Goal: Task Accomplishment & Management: Manage account settings

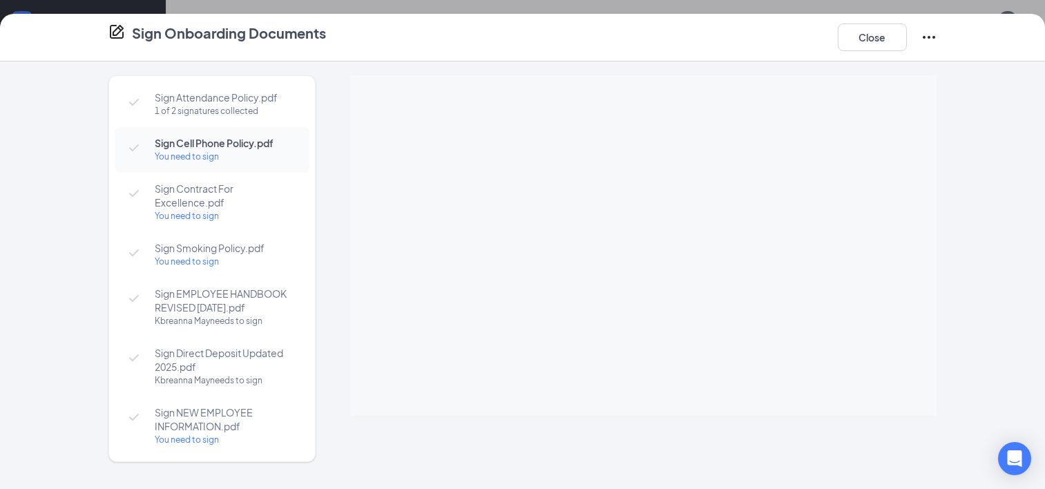
scroll to position [582, 0]
click at [865, 44] on button "Close" at bounding box center [872, 37] width 69 height 28
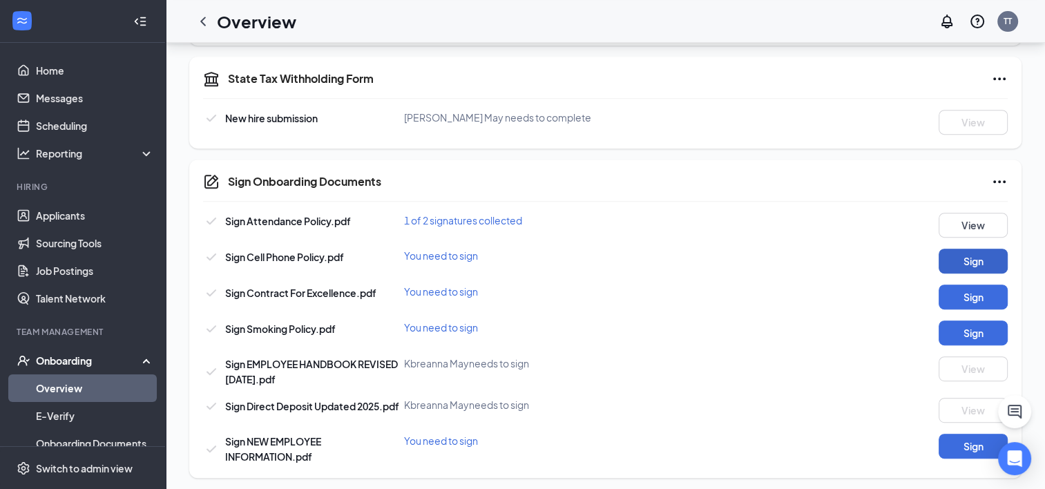
click at [954, 257] on button "Sign" at bounding box center [973, 261] width 69 height 25
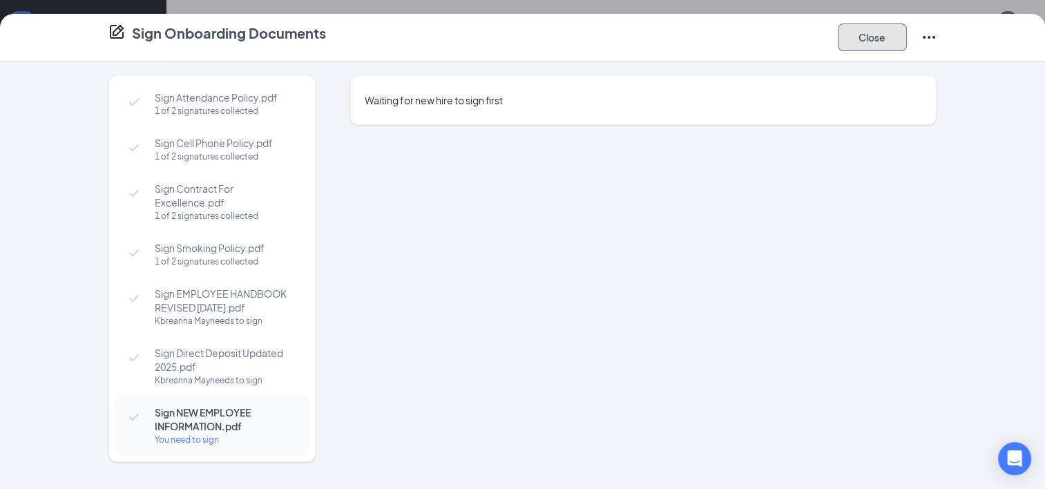
click at [857, 44] on button "Close" at bounding box center [872, 37] width 69 height 28
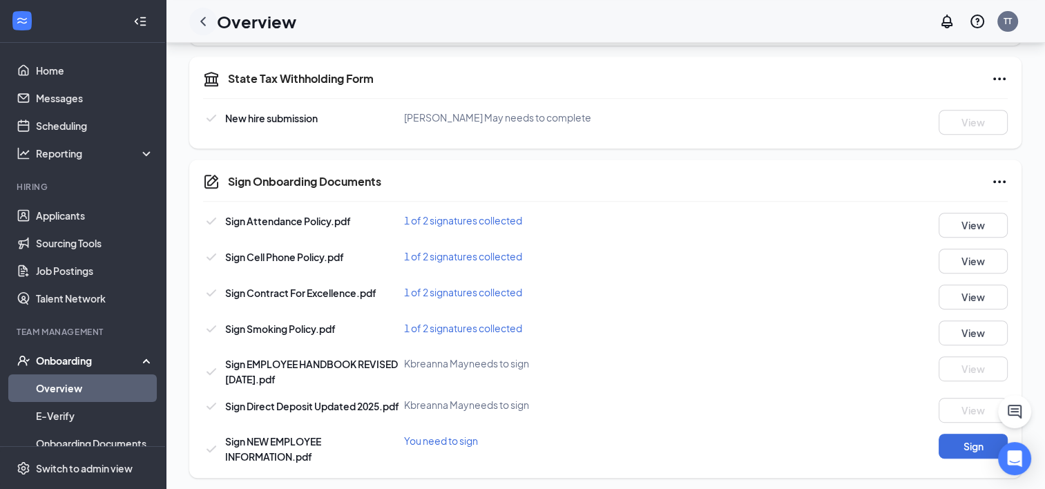
click at [205, 22] on icon "ChevronLeft" at bounding box center [203, 21] width 17 height 17
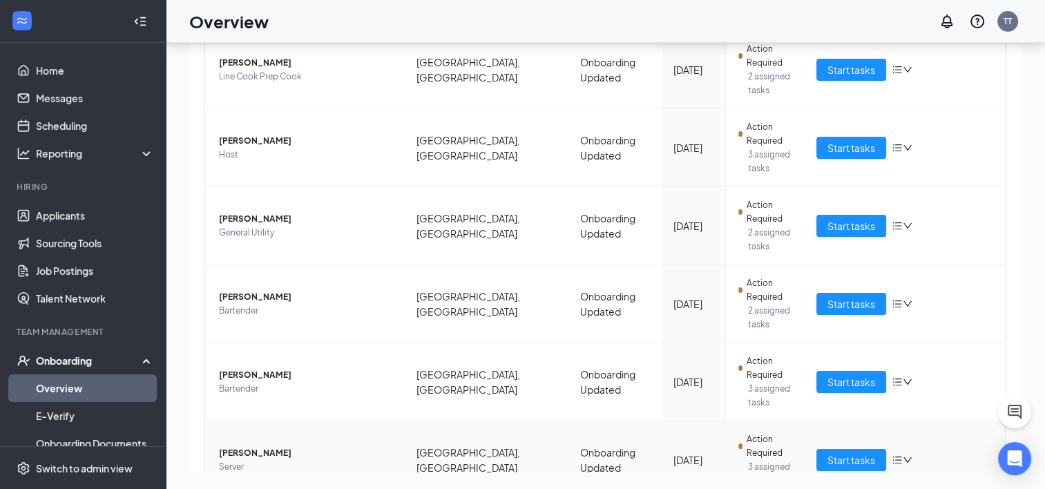
scroll to position [347, 0]
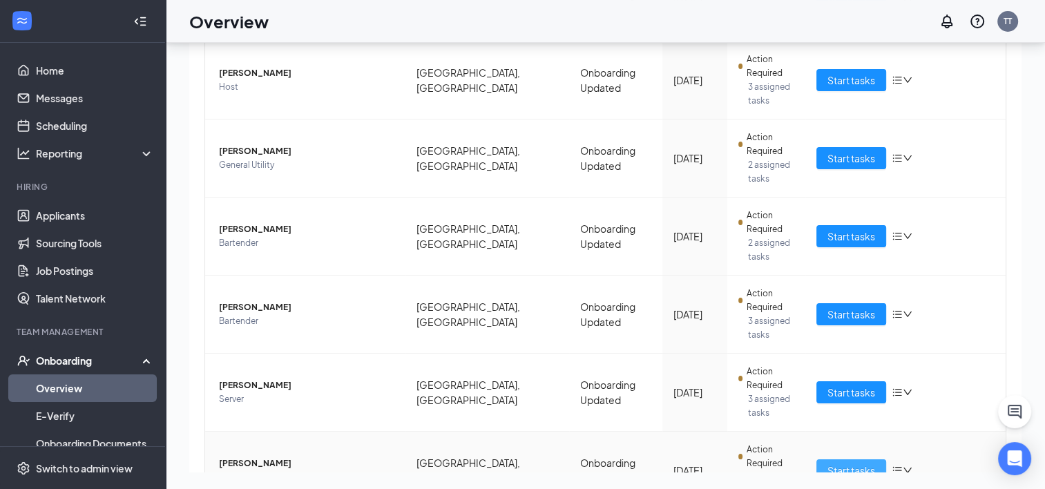
click at [816, 459] on button "Start tasks" at bounding box center [851, 470] width 70 height 22
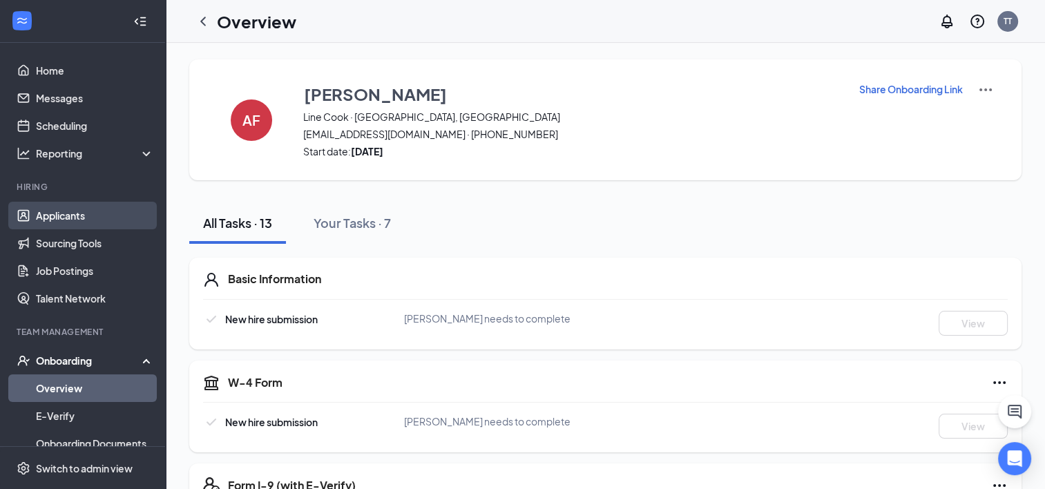
click at [75, 215] on link "Applicants" at bounding box center [95, 216] width 118 height 28
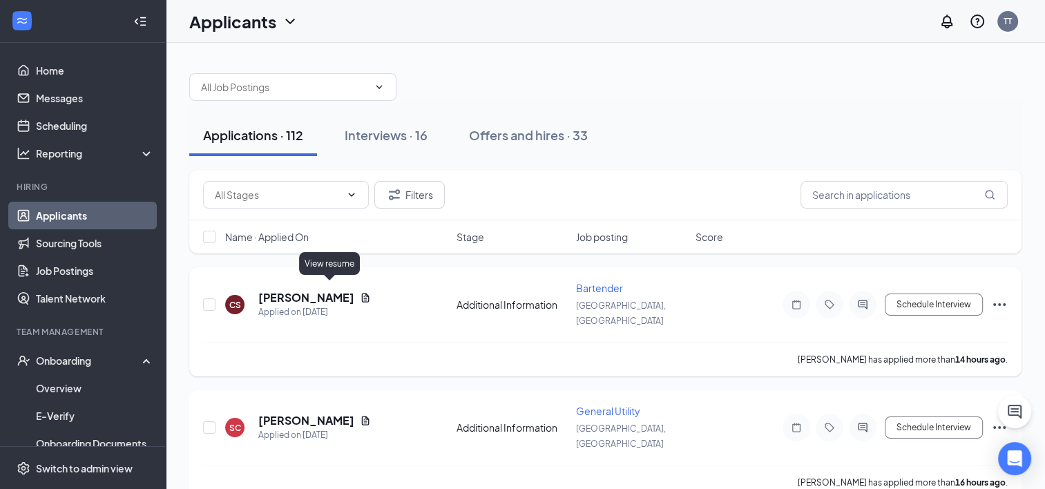
click at [360, 292] on icon "Document" at bounding box center [365, 297] width 11 height 11
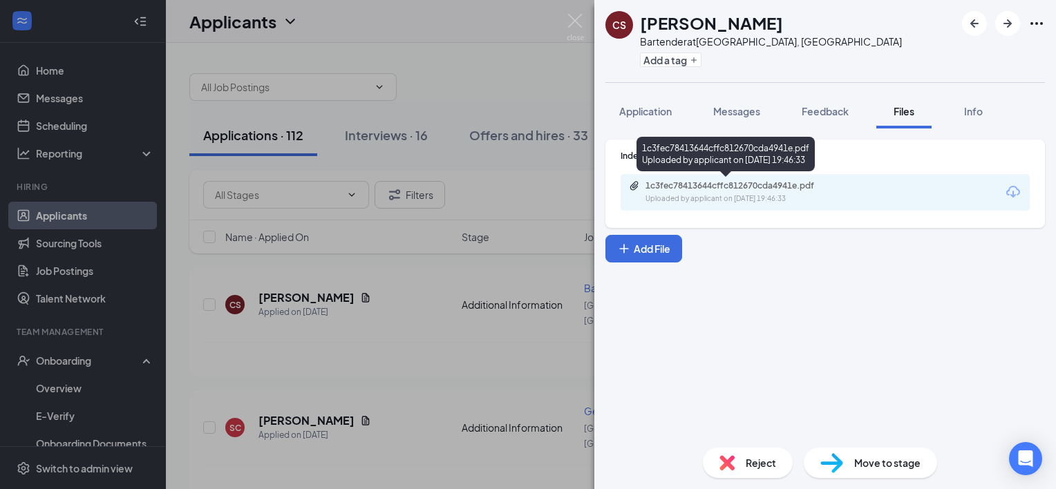
click at [703, 193] on div "Uploaded by applicant on [DATE] 19:46:33" at bounding box center [748, 198] width 207 height 11
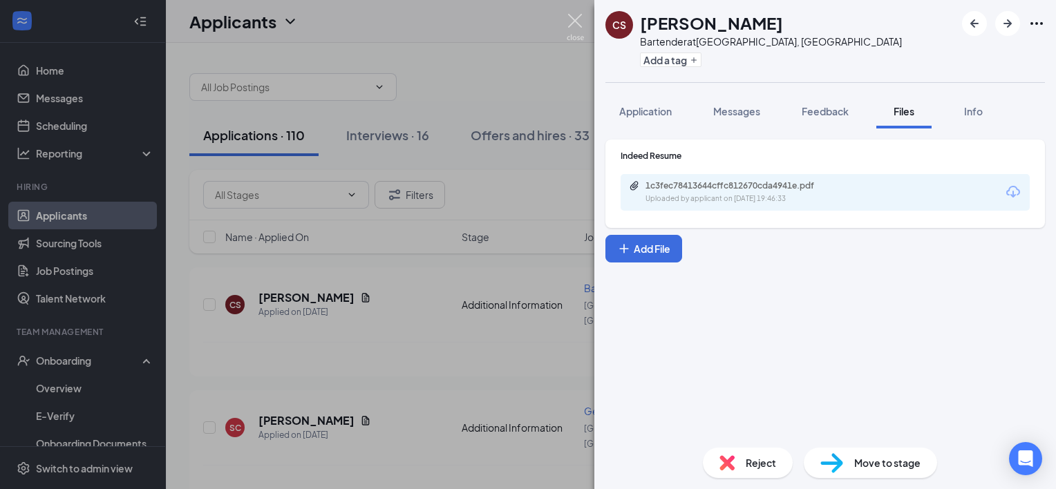
click at [572, 21] on img at bounding box center [574, 27] width 17 height 27
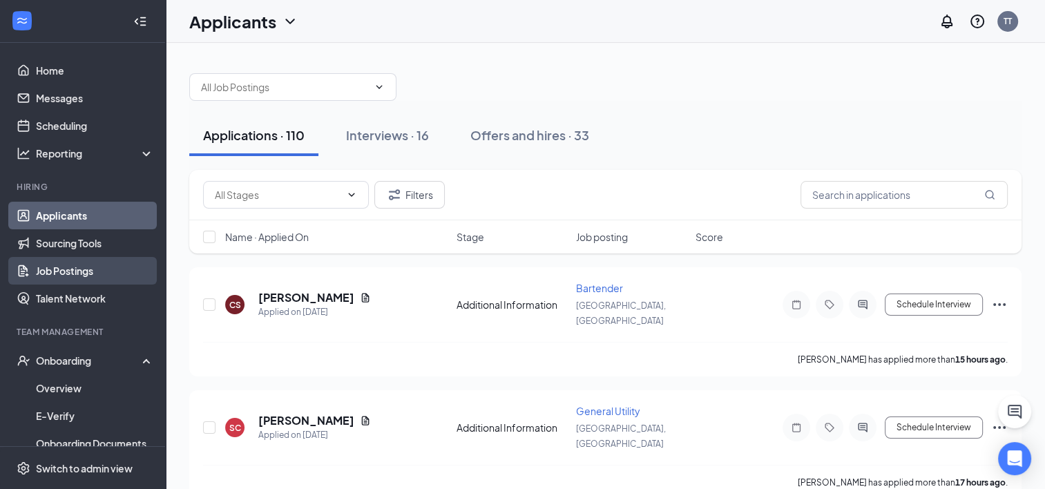
click at [75, 270] on link "Job Postings" at bounding box center [95, 271] width 118 height 28
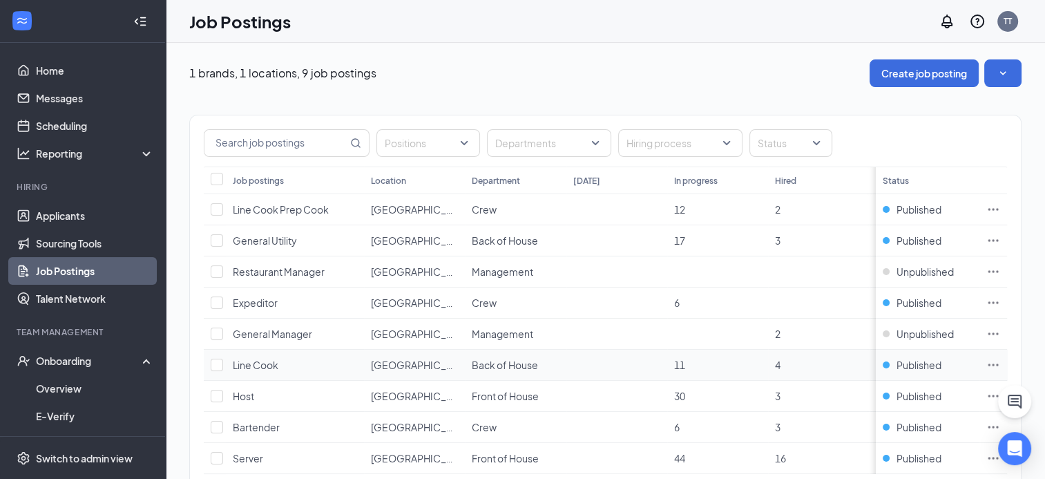
click at [999, 363] on icon "Ellipses" at bounding box center [993, 364] width 10 height 2
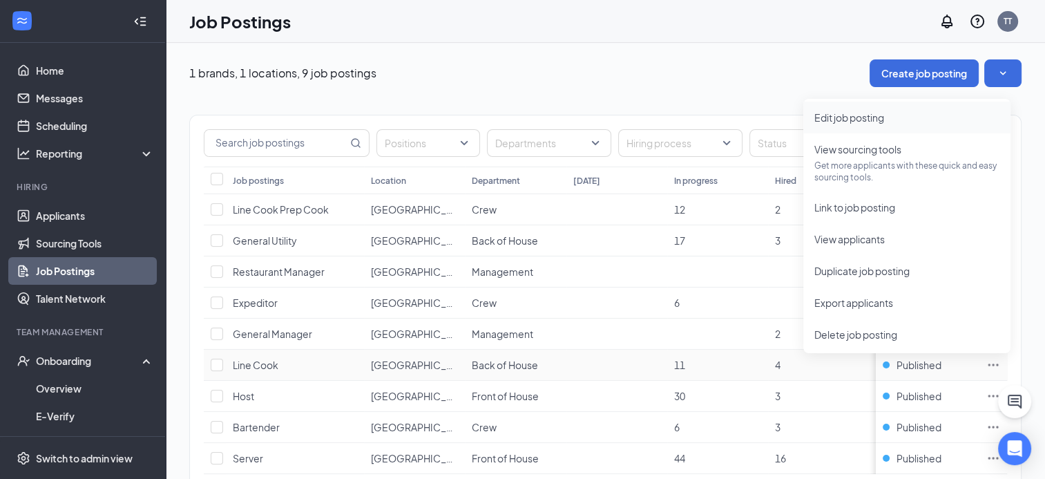
click at [854, 119] on span "Edit job posting" at bounding box center [849, 117] width 70 height 12
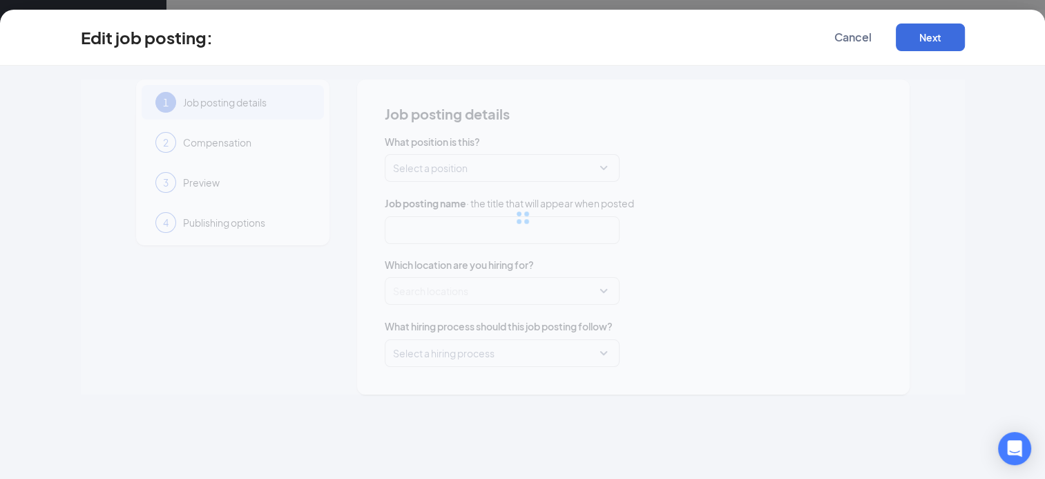
type input "Line Cook"
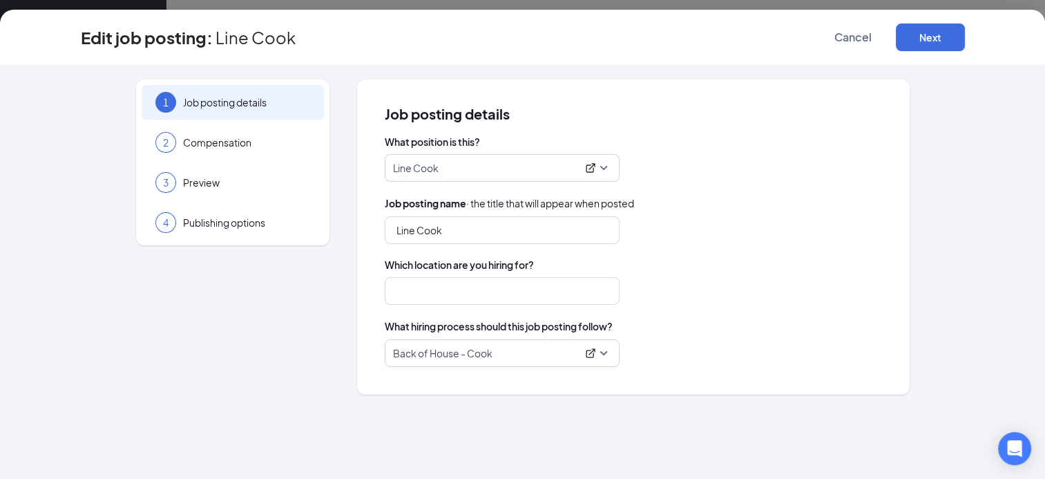
type input "[GEOGRAPHIC_DATA], [GEOGRAPHIC_DATA]"
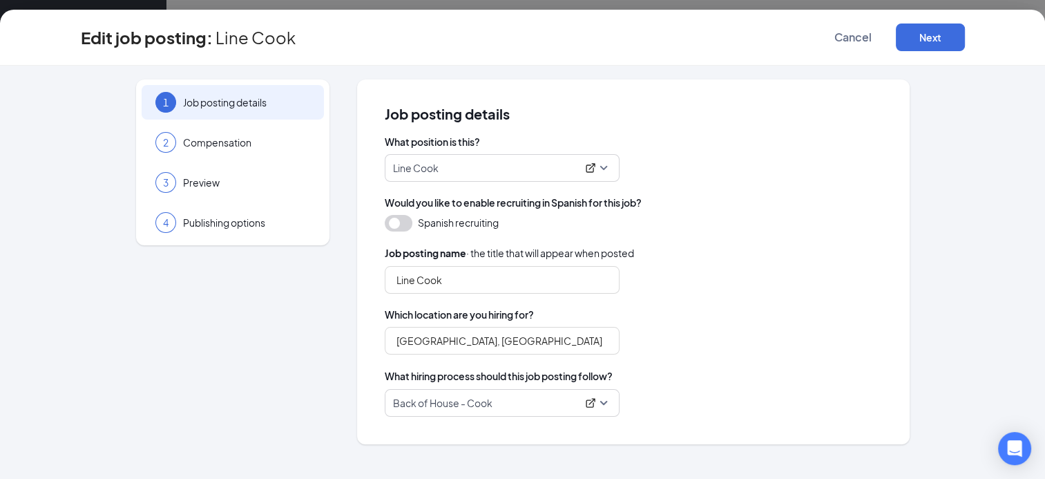
scroll to position [80, 0]
click at [910, 36] on button "Next" at bounding box center [930, 37] width 69 height 28
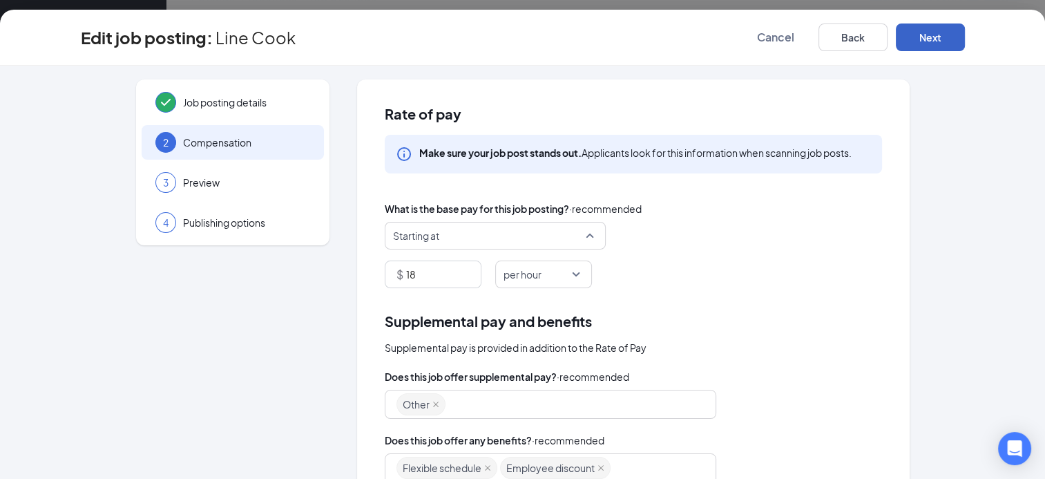
click at [484, 241] on span "Starting at" at bounding box center [489, 235] width 192 height 26
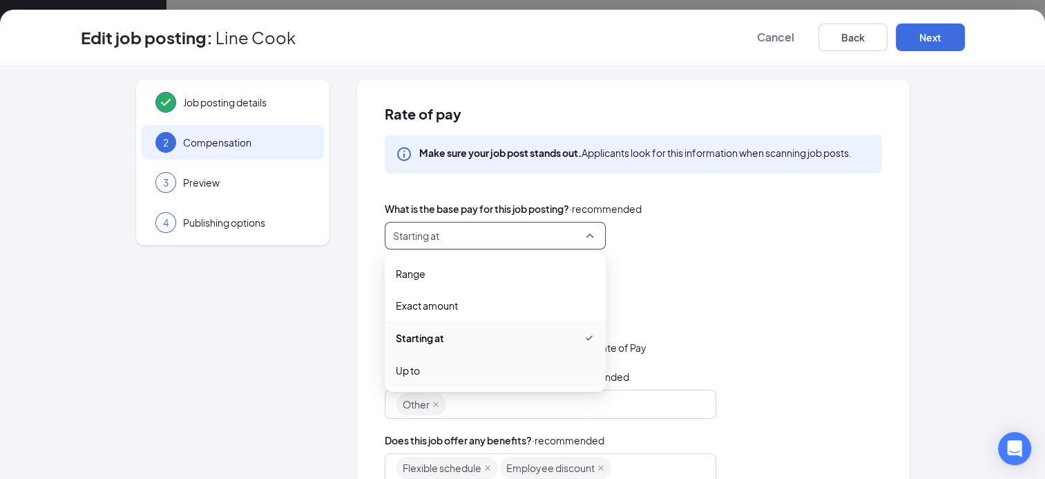
click at [429, 370] on span "Up to" at bounding box center [495, 370] width 199 height 15
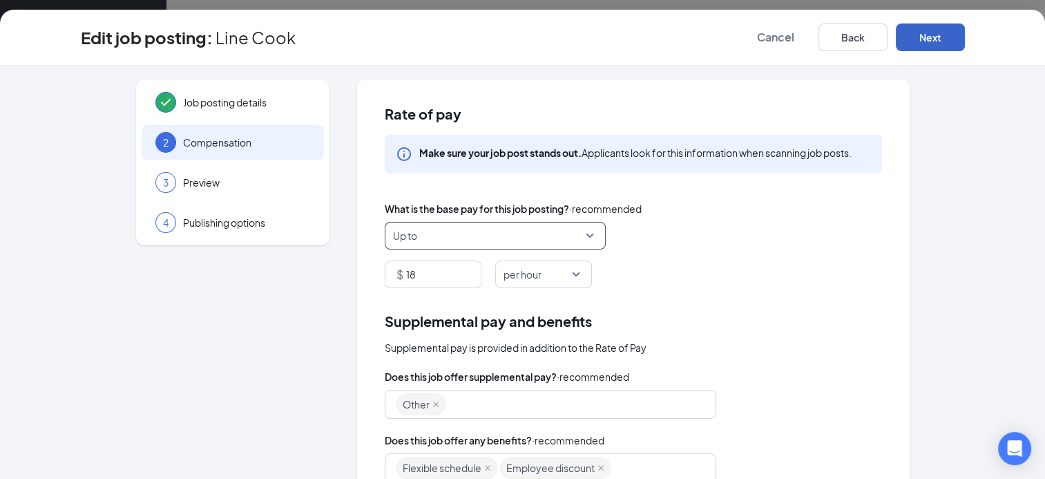
click at [935, 36] on button "Next" at bounding box center [930, 37] width 69 height 28
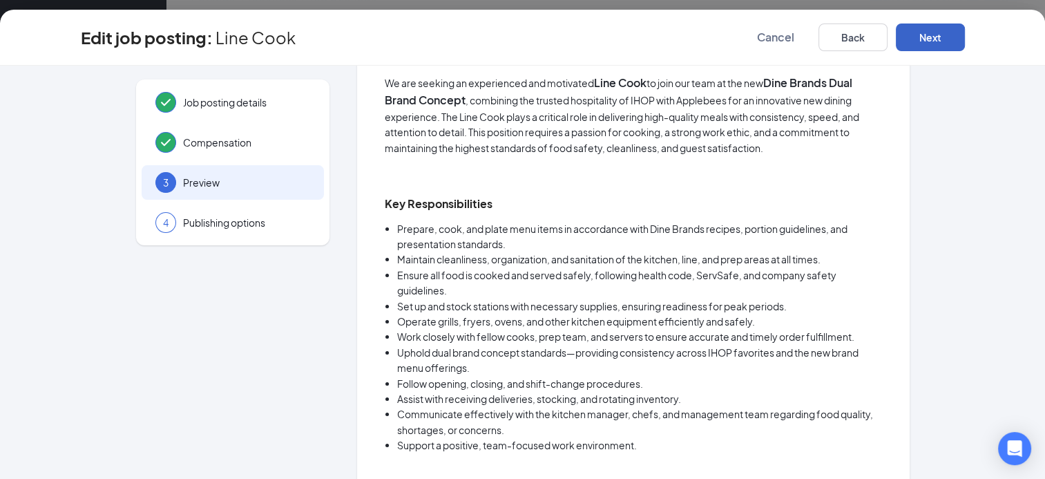
scroll to position [0, 0]
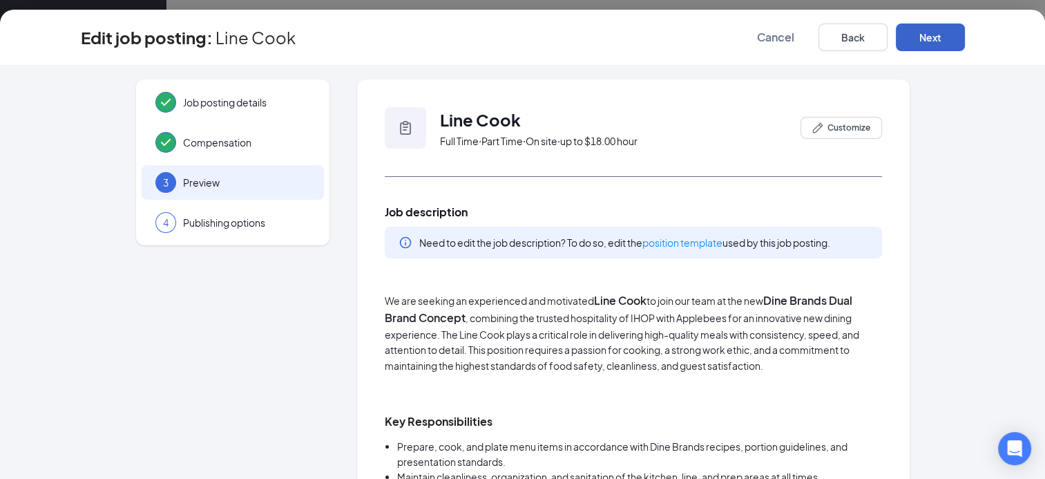
click at [918, 39] on button "Next" at bounding box center [930, 37] width 69 height 28
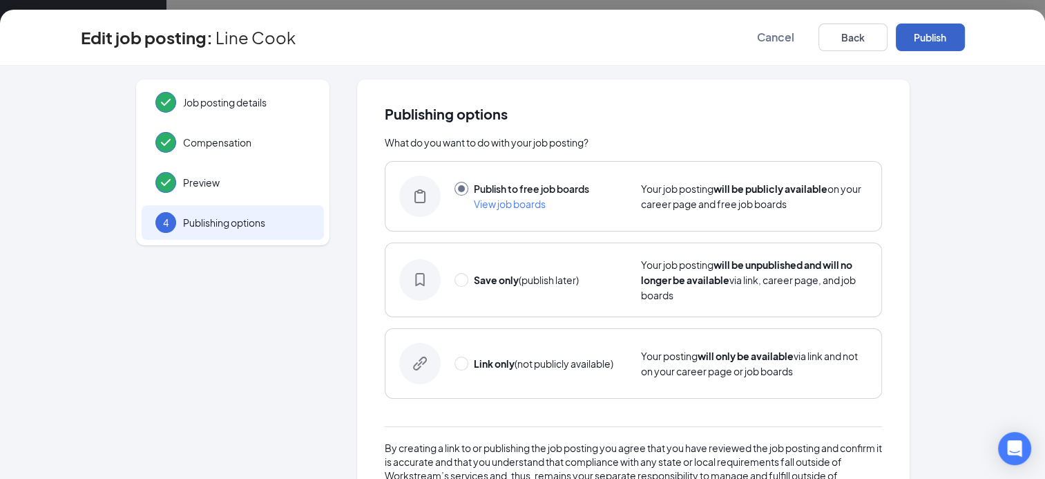
click at [918, 39] on button "Publish" at bounding box center [930, 37] width 69 height 28
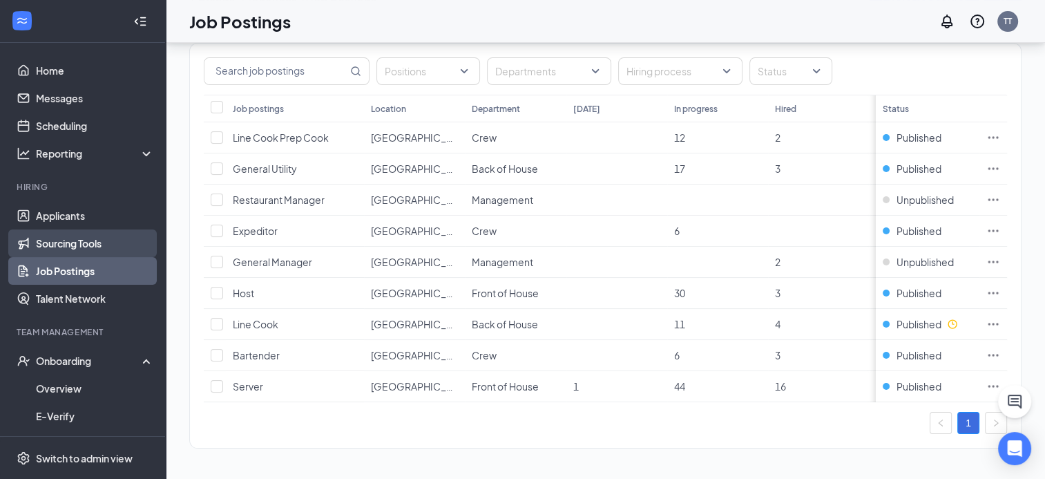
click at [64, 235] on link "Sourcing Tools" at bounding box center [95, 243] width 118 height 28
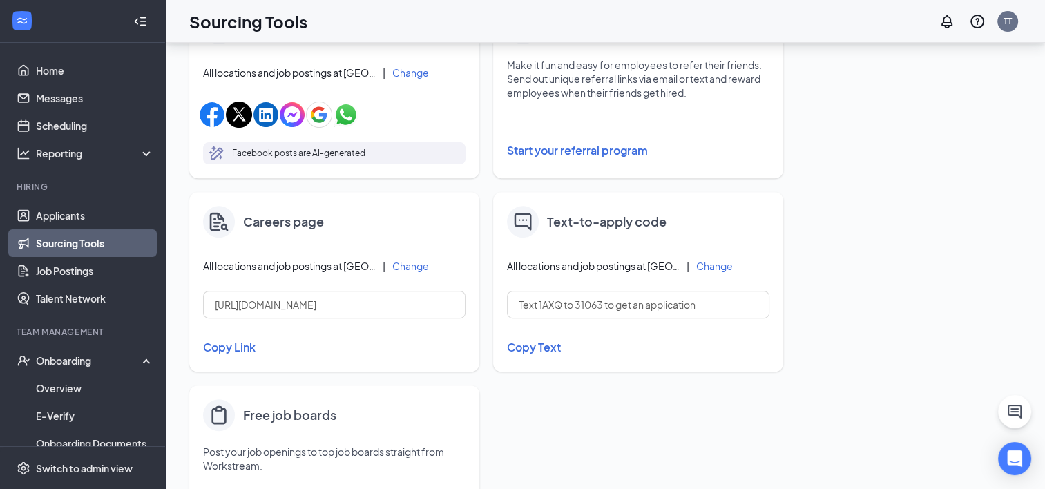
scroll to position [486, 0]
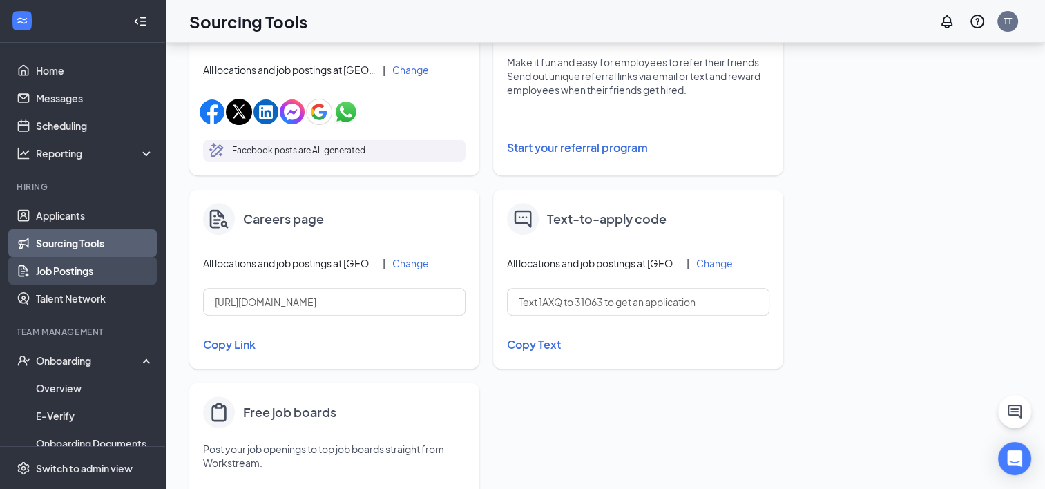
click at [91, 268] on link "Job Postings" at bounding box center [95, 271] width 118 height 28
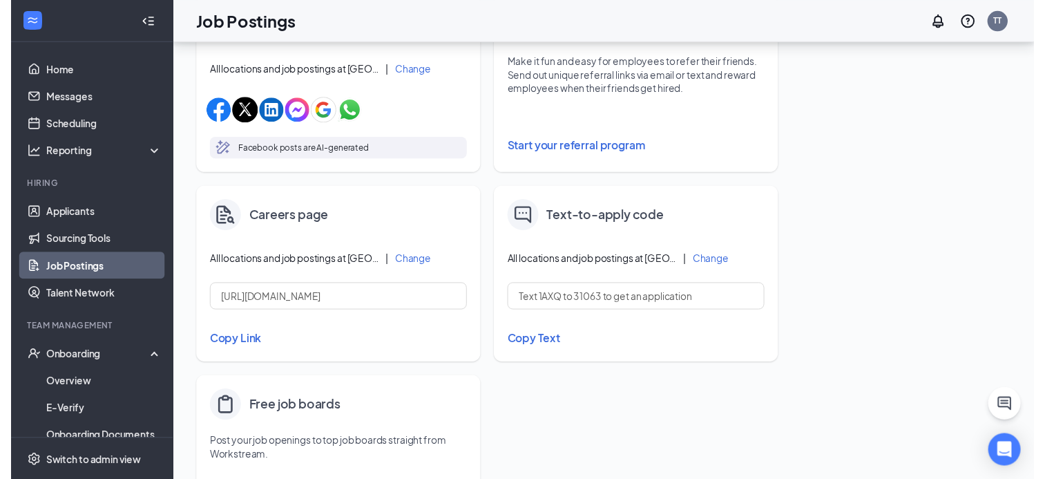
scroll to position [80, 0]
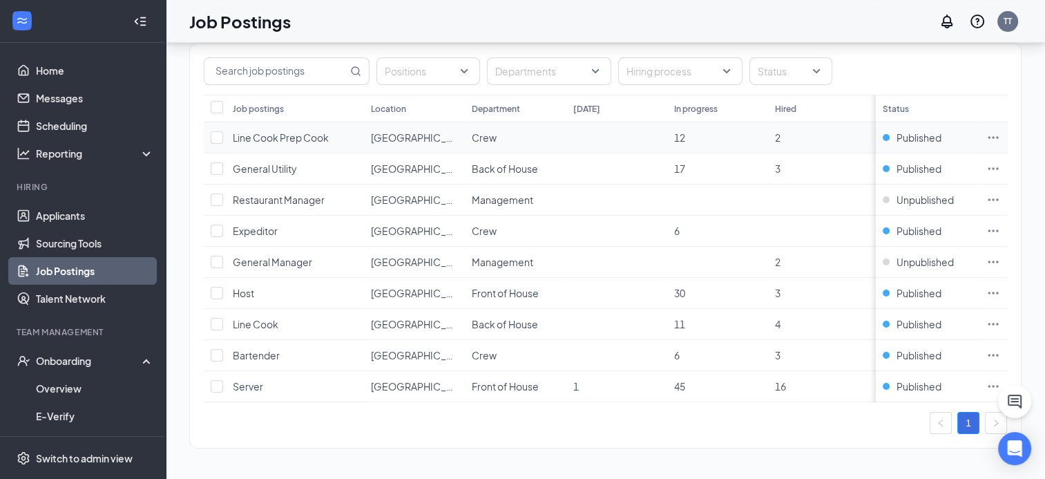
click at [1000, 131] on icon "Ellipses" at bounding box center [993, 138] width 14 height 14
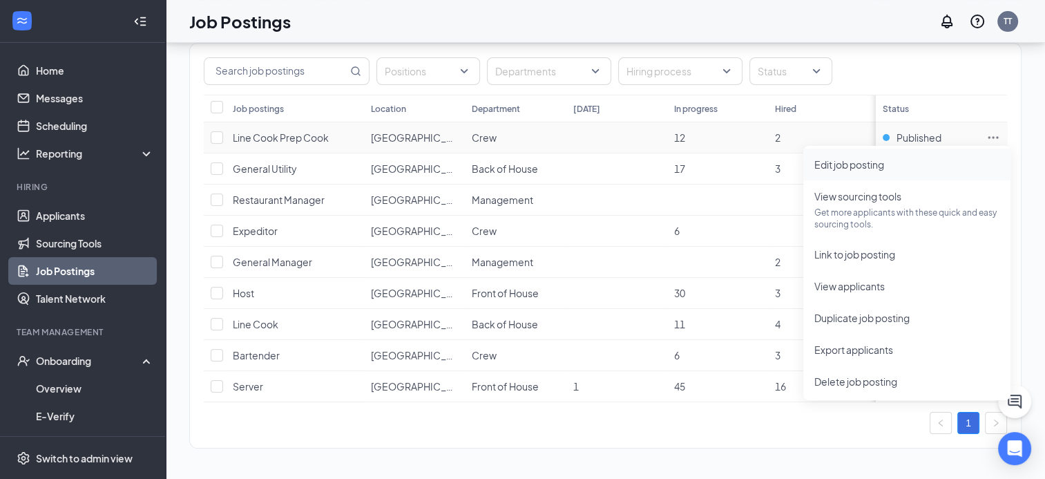
click at [870, 158] on span "Edit job posting" at bounding box center [849, 164] width 70 height 12
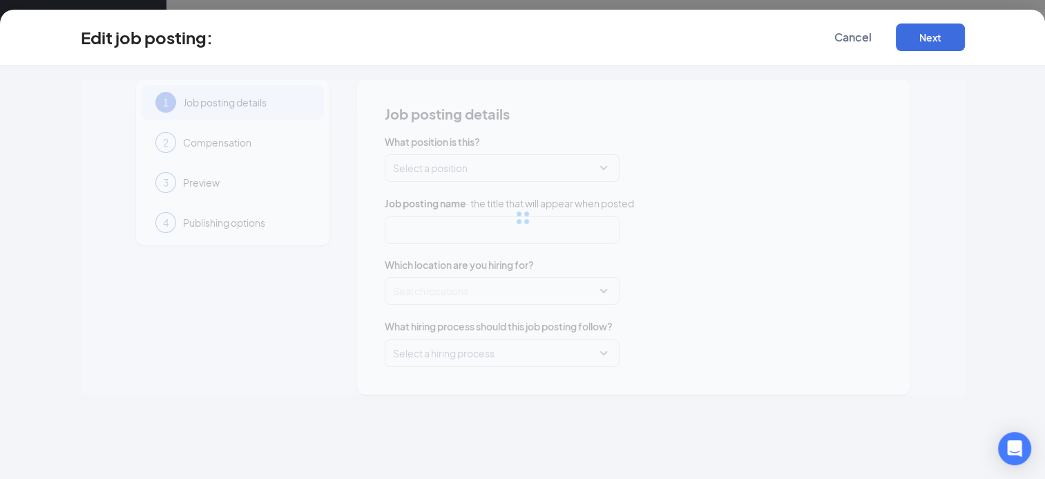
type input "Line Cook Prep Cook"
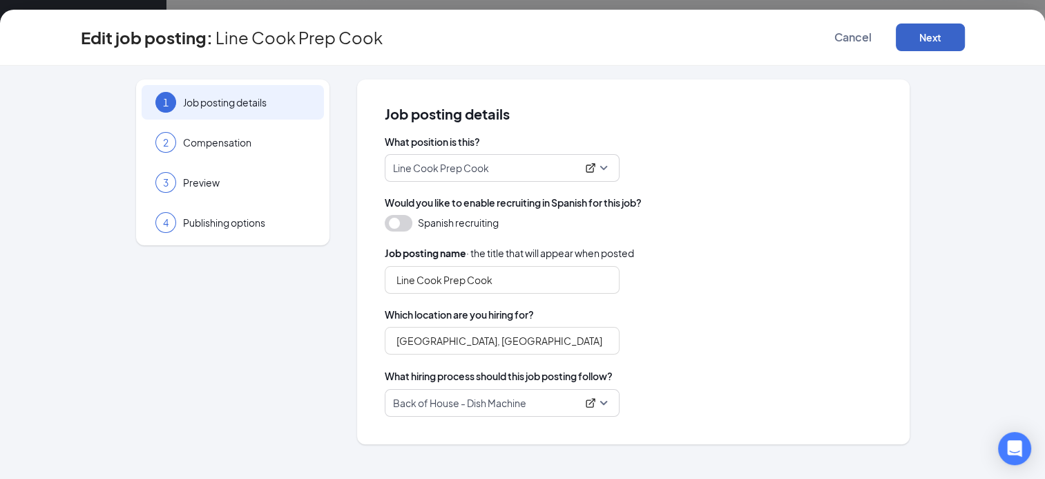
click at [919, 36] on button "Next" at bounding box center [930, 37] width 69 height 28
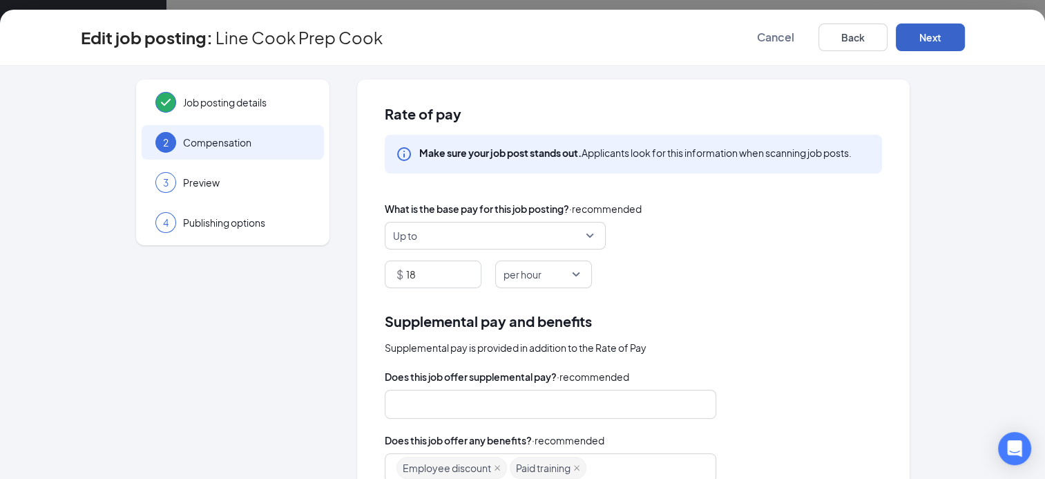
click at [923, 32] on button "Next" at bounding box center [930, 37] width 69 height 28
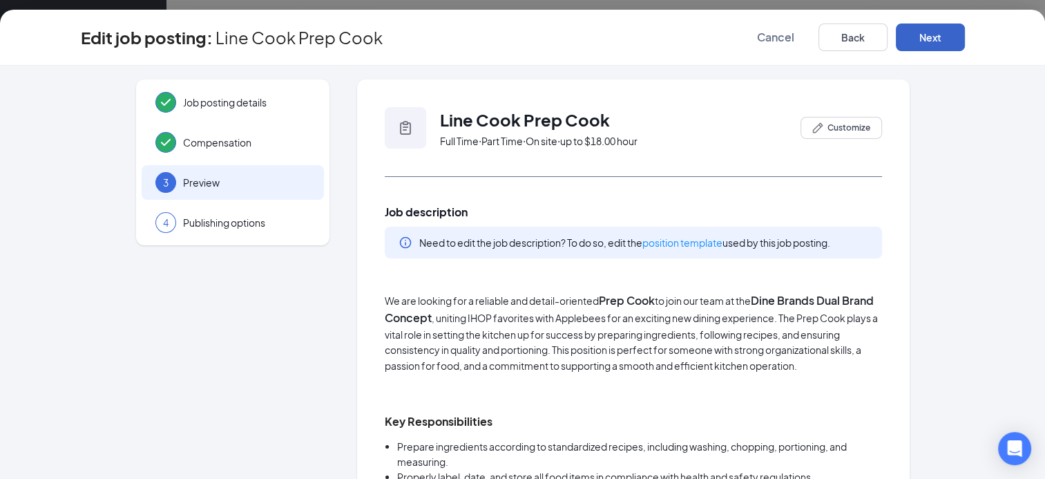
click at [923, 32] on button "Next" at bounding box center [930, 37] width 69 height 28
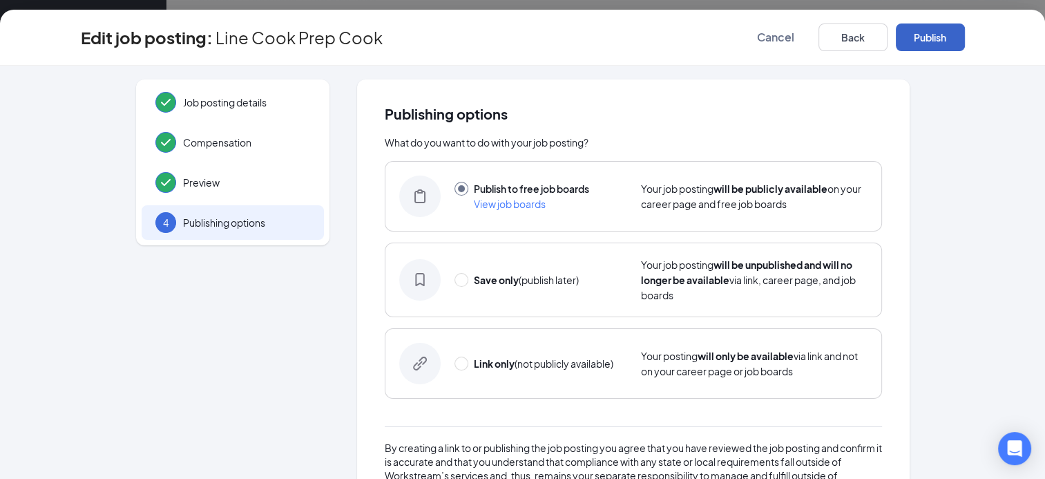
click at [923, 32] on button "Publish" at bounding box center [930, 37] width 69 height 28
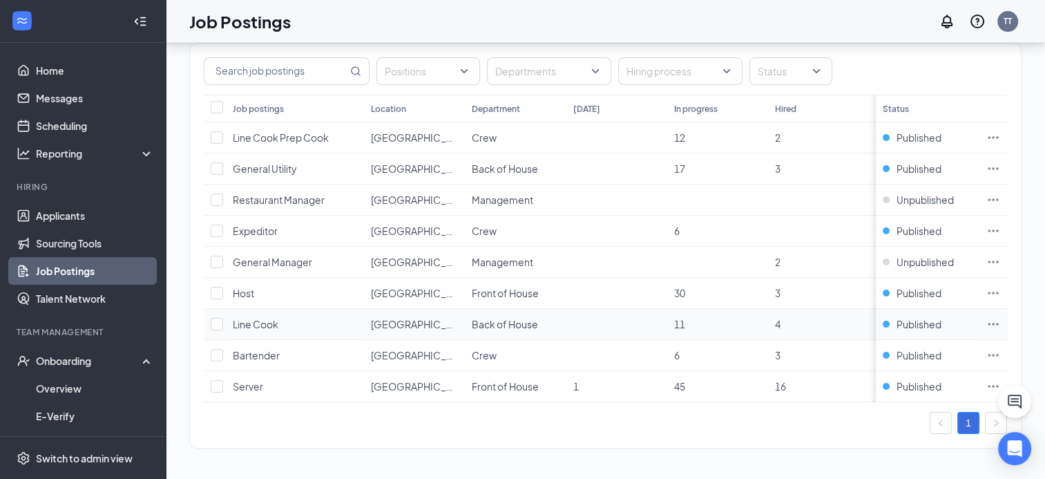
click at [1000, 317] on icon "Ellipses" at bounding box center [993, 324] width 14 height 14
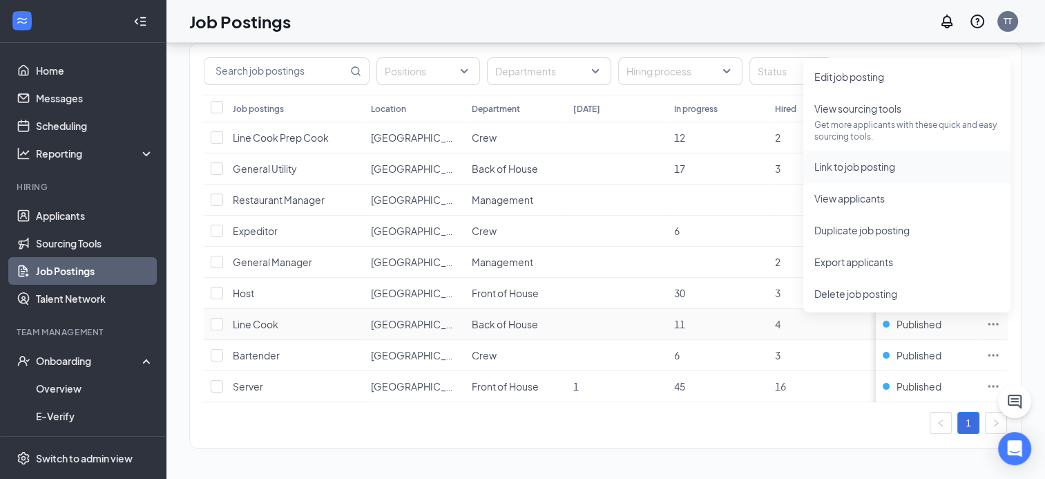
click at [848, 160] on span "Link to job posting" at bounding box center [854, 166] width 81 height 12
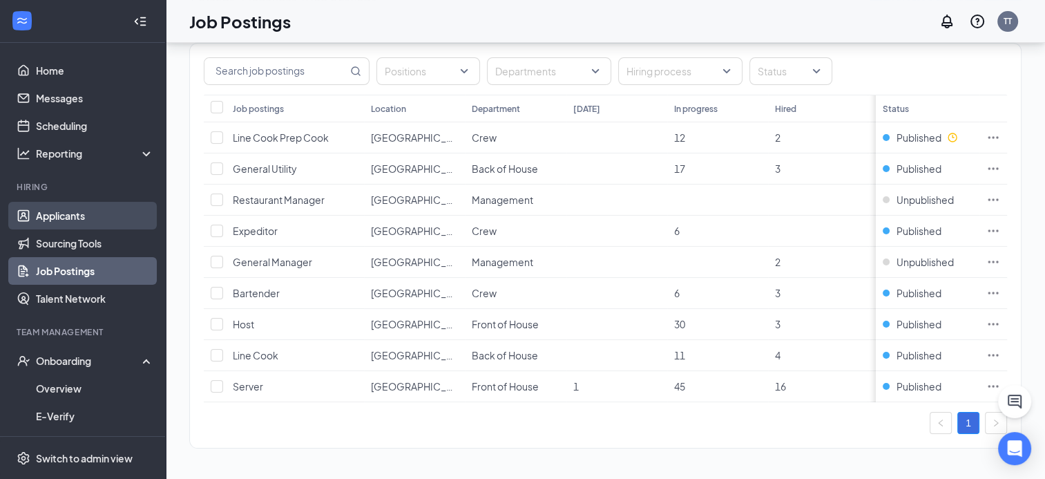
click at [55, 206] on link "Applicants" at bounding box center [95, 216] width 118 height 28
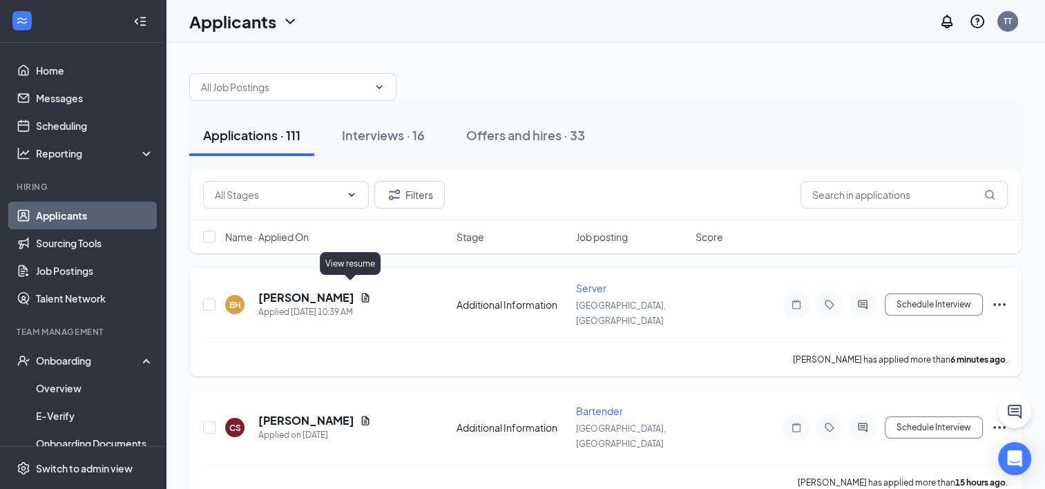
click at [360, 292] on icon "Document" at bounding box center [365, 297] width 11 height 11
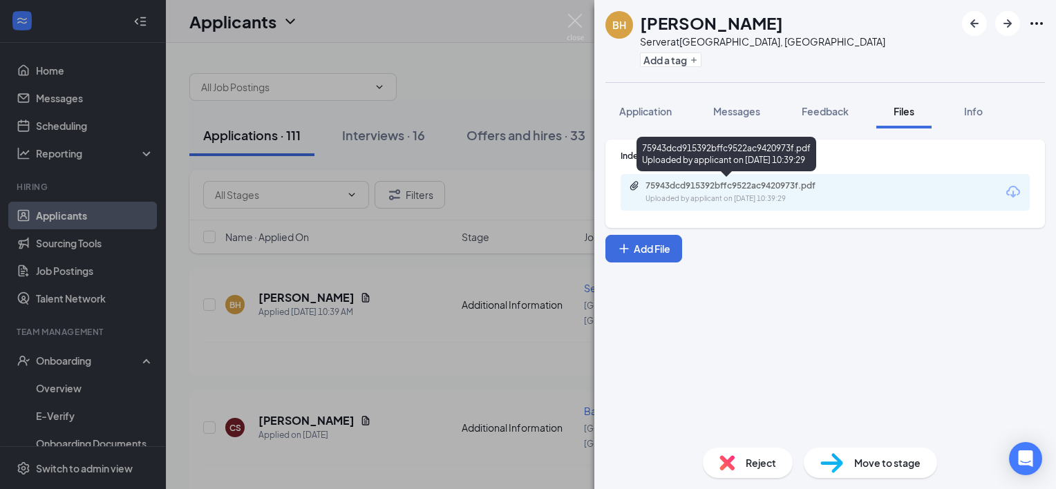
click at [731, 185] on div "75943dcd915392bffc9522ac9420973f.pdf" at bounding box center [741, 185] width 193 height 11
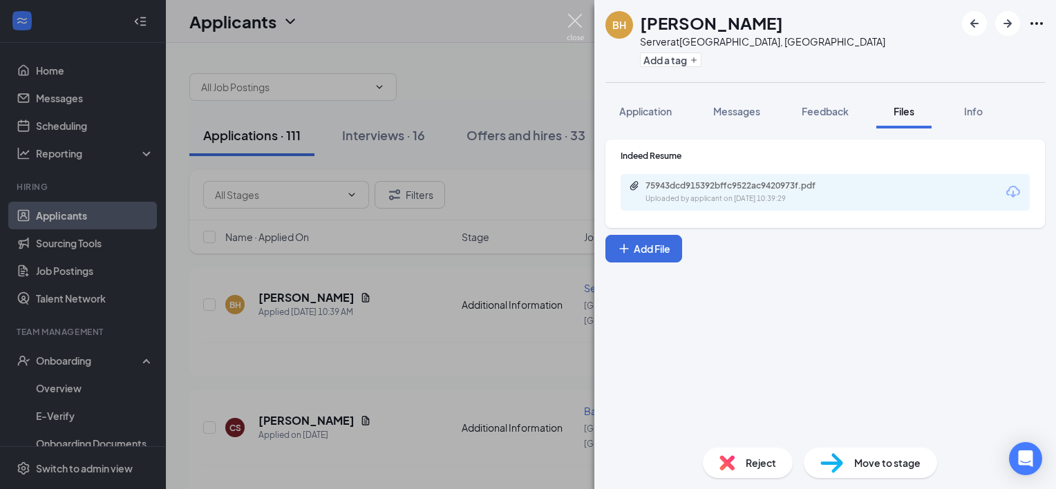
click at [573, 22] on img at bounding box center [574, 27] width 17 height 27
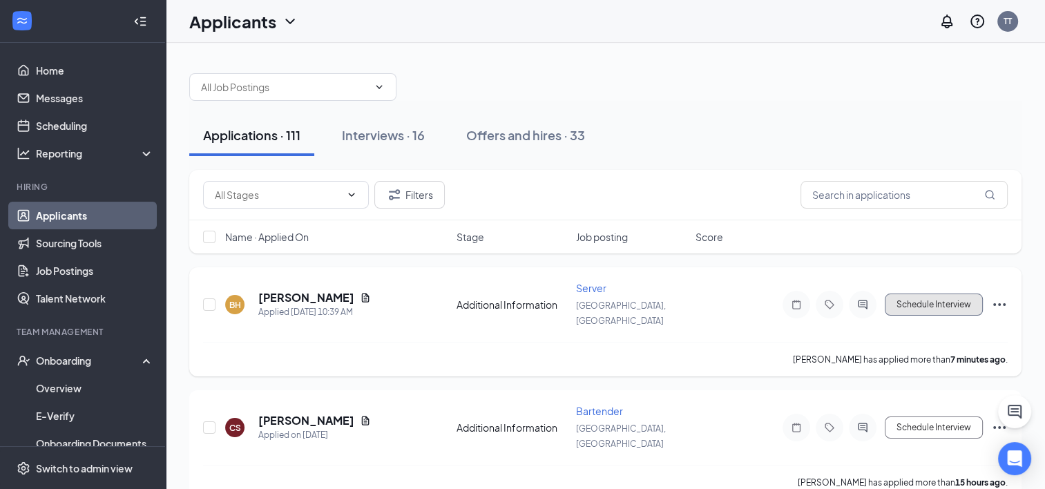
click at [924, 295] on button "Schedule Interview" at bounding box center [934, 305] width 98 height 22
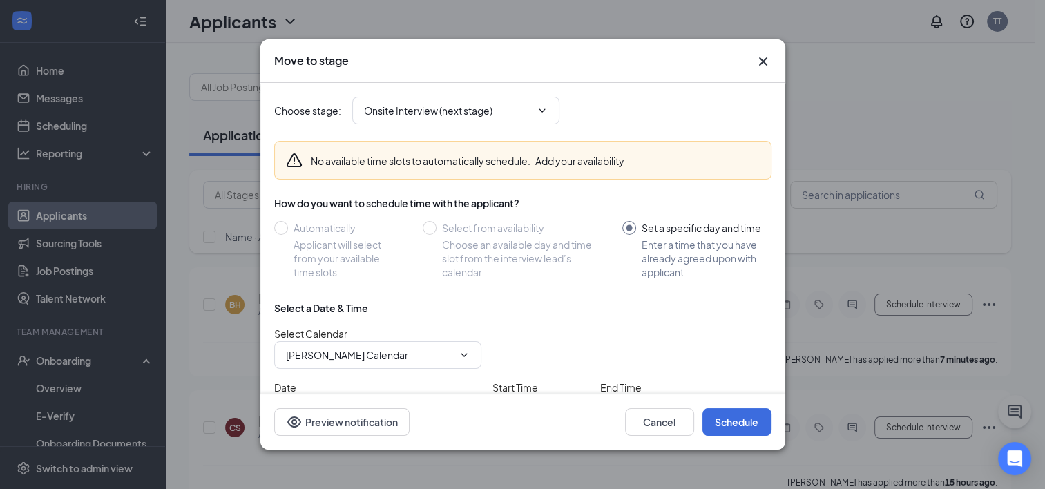
click at [764, 59] on icon "Cross" at bounding box center [762, 61] width 8 height 8
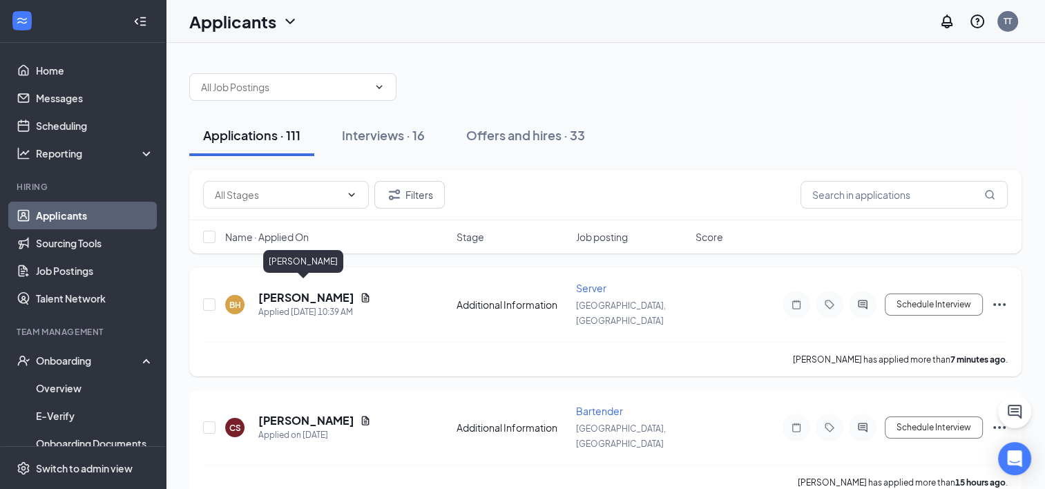
click at [325, 292] on h5 "[PERSON_NAME]" at bounding box center [306, 297] width 96 height 15
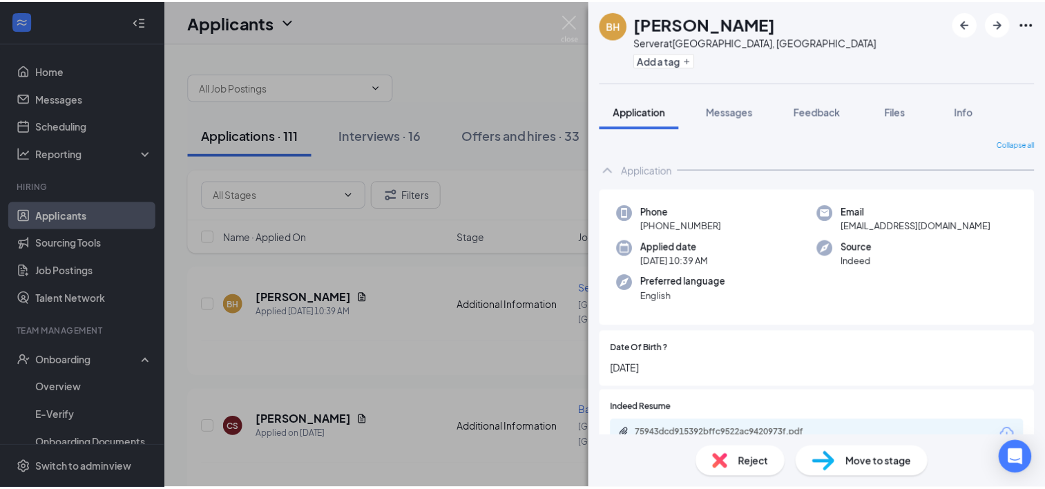
scroll to position [239, 0]
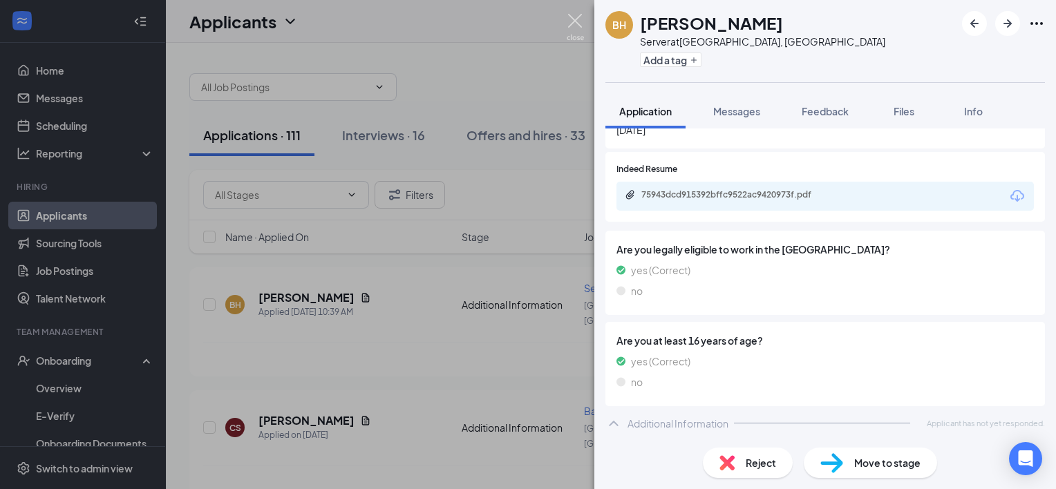
click at [576, 22] on img at bounding box center [574, 27] width 17 height 27
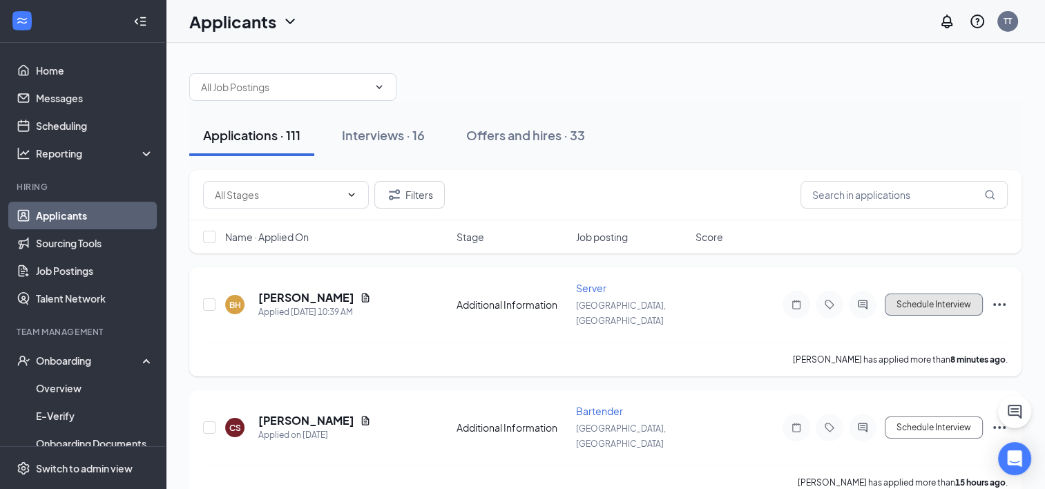
click at [948, 298] on button "Schedule Interview" at bounding box center [934, 305] width 98 height 22
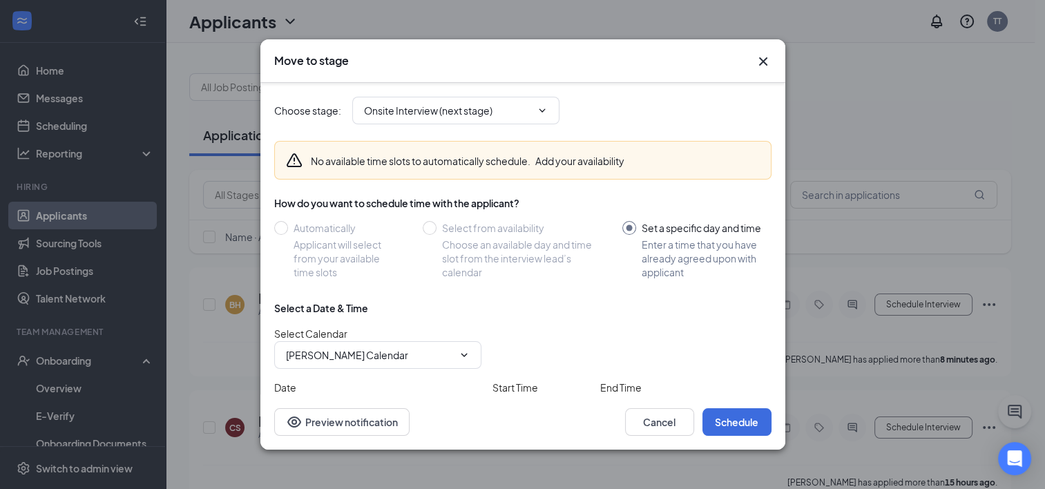
scroll to position [90, 0]
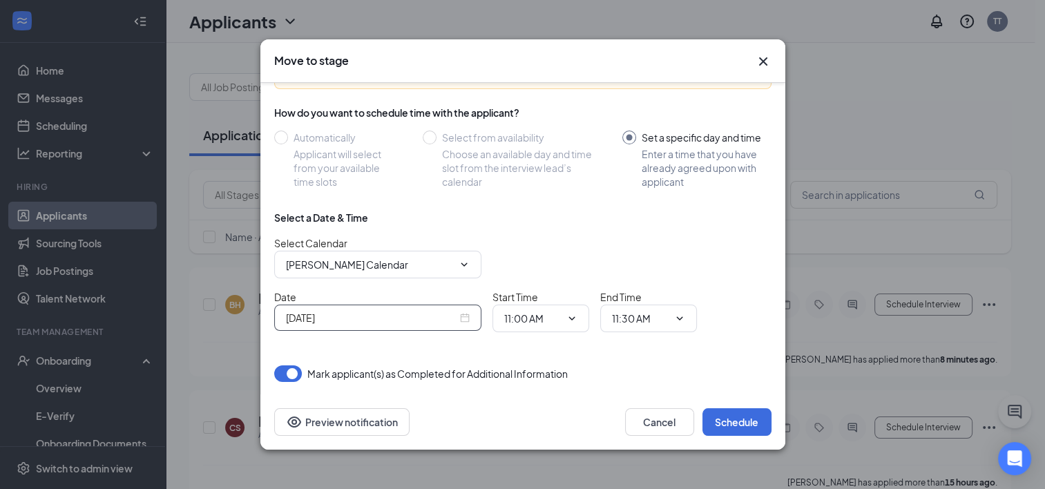
click at [388, 314] on input "[DATE]" at bounding box center [371, 317] width 171 height 15
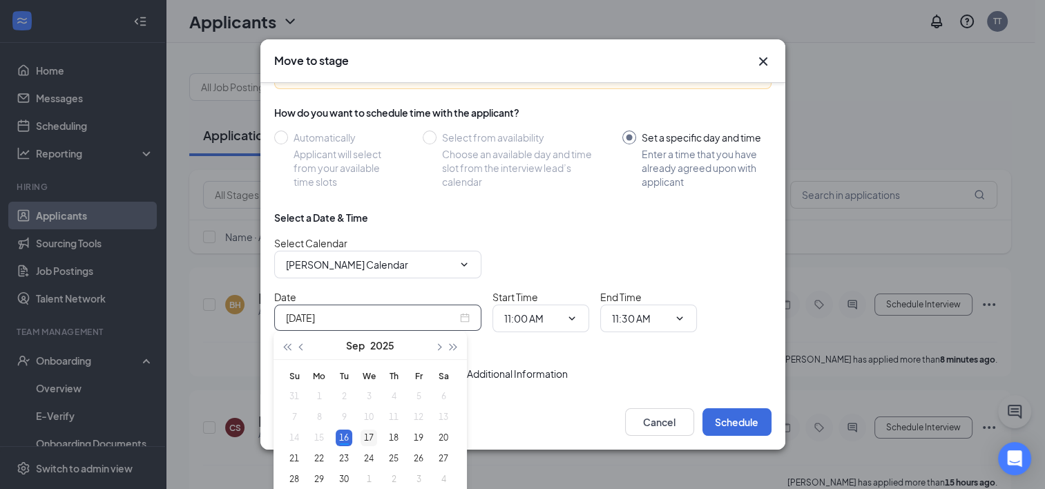
type input "[DATE]"
click at [367, 436] on div "17" at bounding box center [369, 438] width 17 height 17
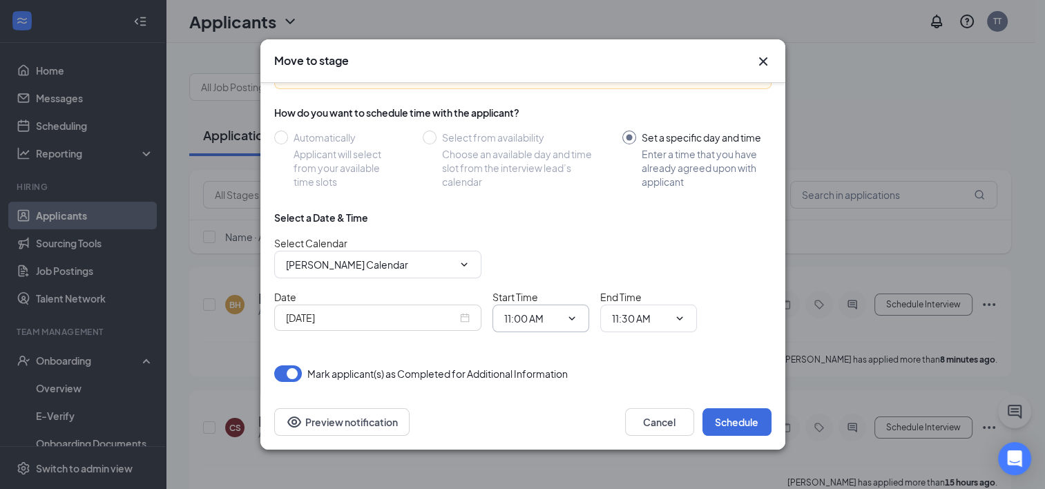
click at [551, 316] on input "11:00 AM" at bounding box center [532, 318] width 57 height 15
click at [545, 179] on div "10:00 AM" at bounding box center [535, 184] width 41 height 15
type input "10:00 AM"
click at [649, 315] on input "11:30 AM" at bounding box center [640, 318] width 57 height 15
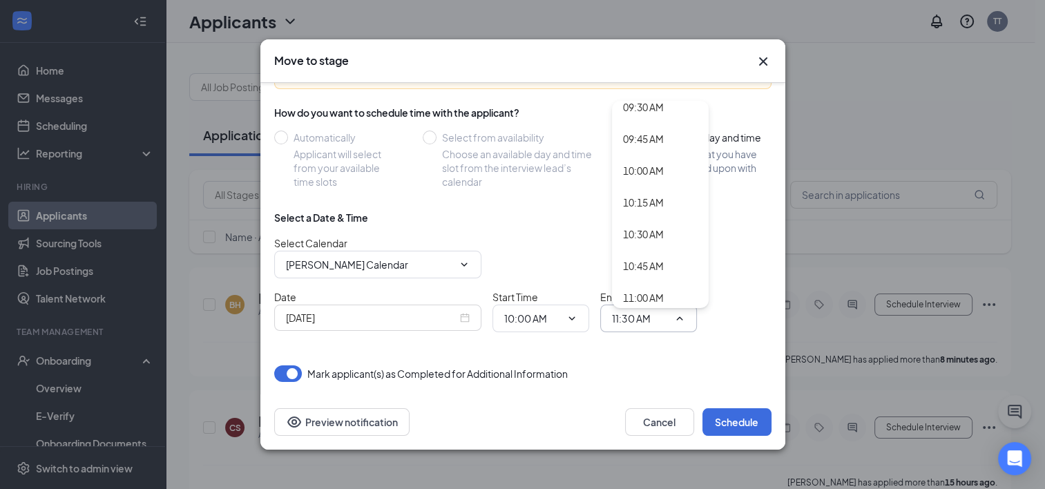
scroll to position [1213, 0]
click at [642, 236] on div "10:30 AM" at bounding box center [643, 238] width 41 height 15
type input "10:30 AM"
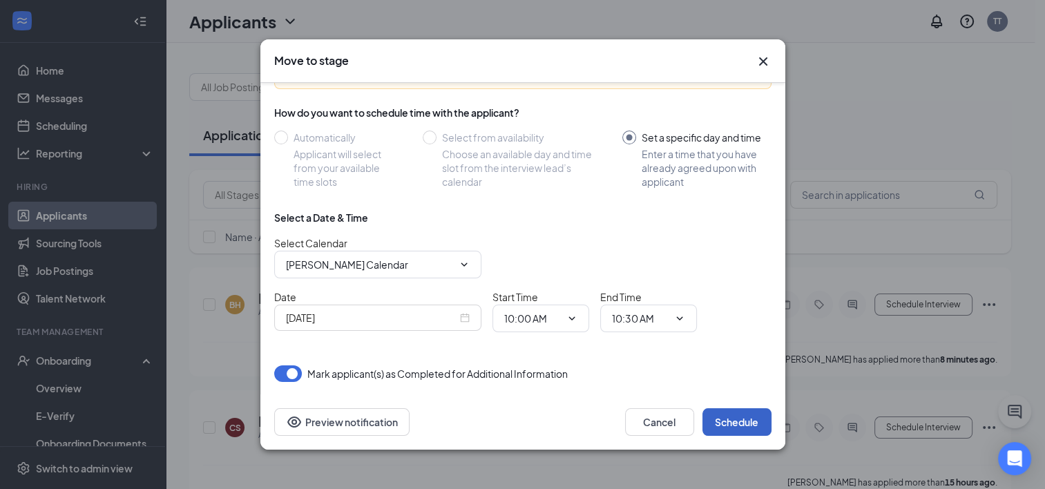
click at [729, 417] on button "Schedule" at bounding box center [737, 422] width 69 height 28
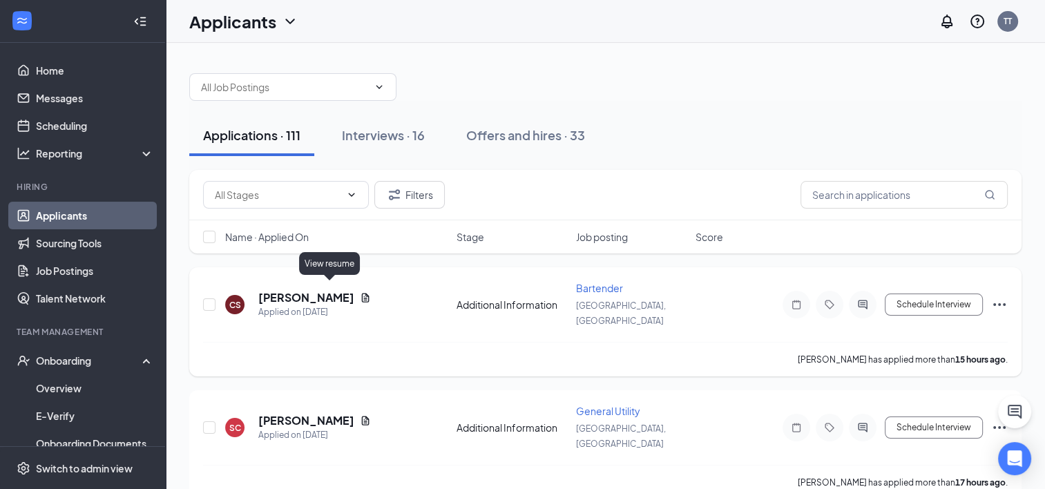
click at [360, 292] on icon "Document" at bounding box center [365, 297] width 11 height 11
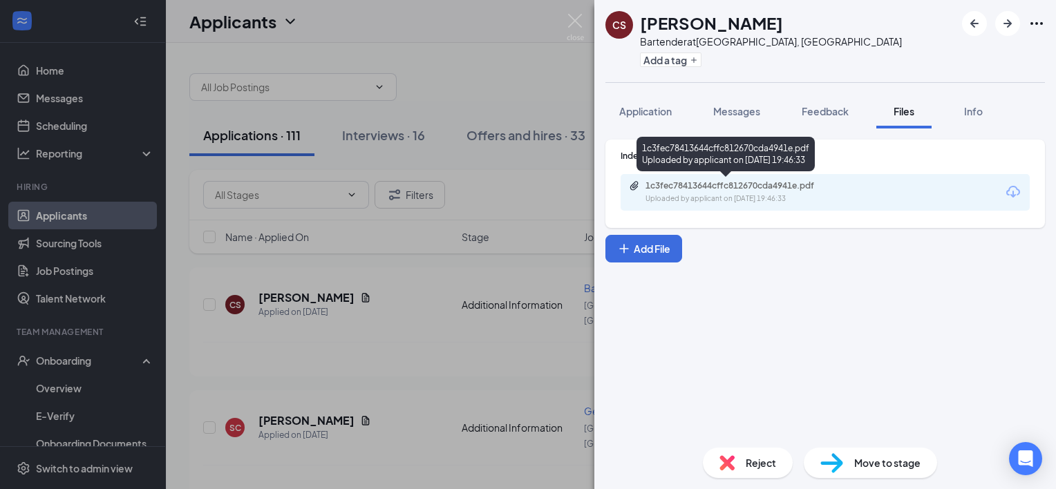
click at [738, 189] on div "1c3fec78413644cffc812670cda4941e.pdf" at bounding box center [741, 185] width 193 height 11
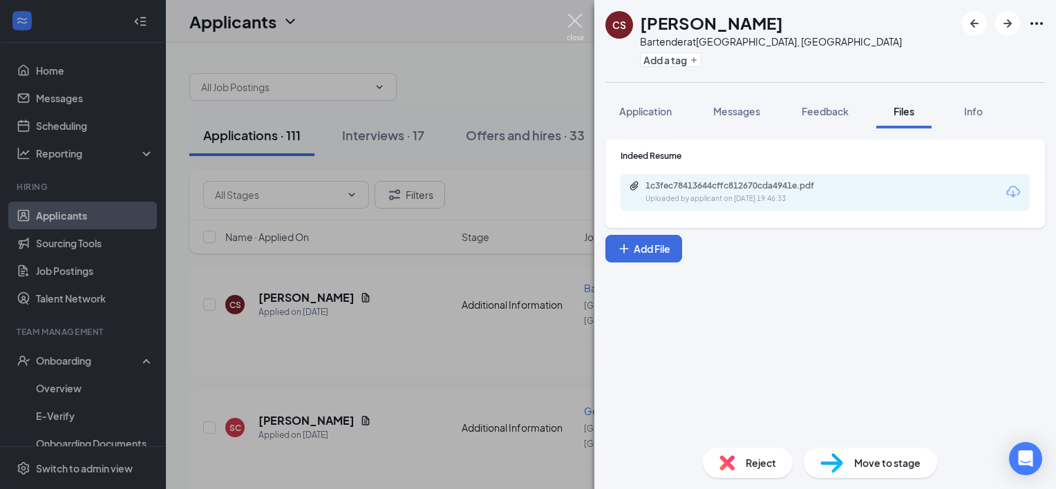
click at [575, 19] on img at bounding box center [574, 27] width 17 height 27
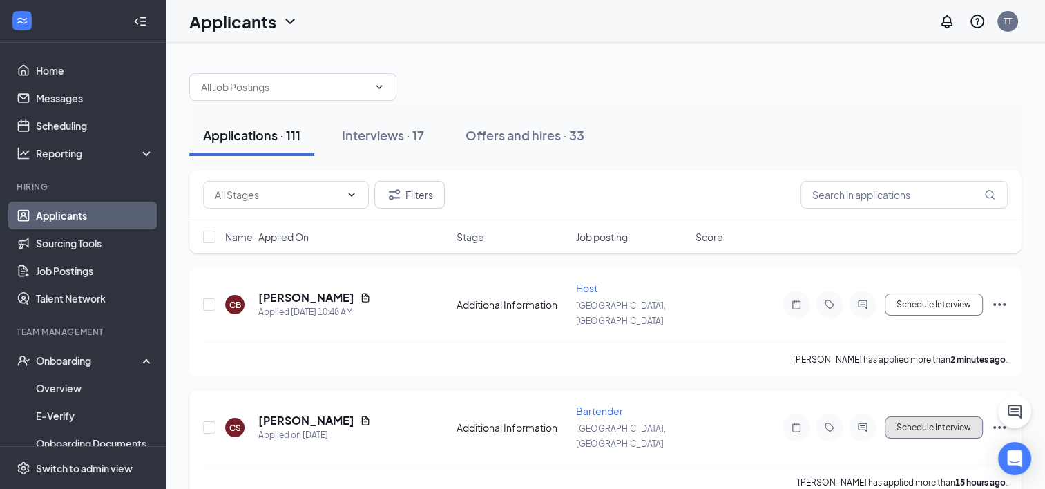
click at [917, 417] on button "Schedule Interview" at bounding box center [934, 428] width 98 height 22
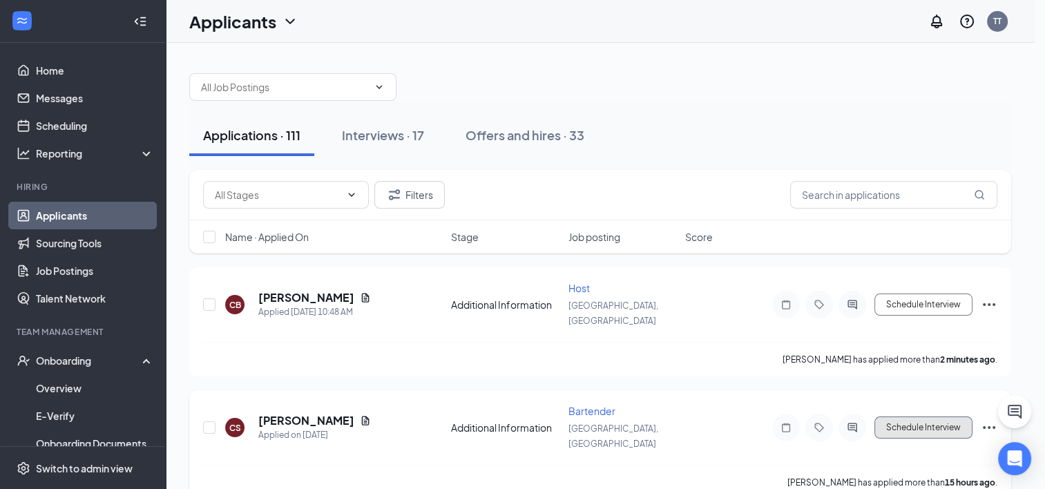
type input "Onsite Interview (next stage)"
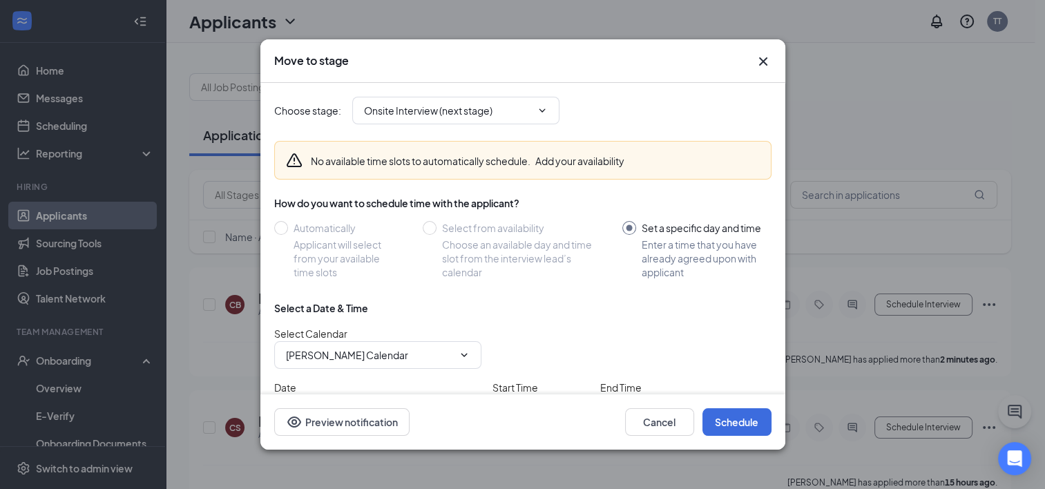
scroll to position [90, 0]
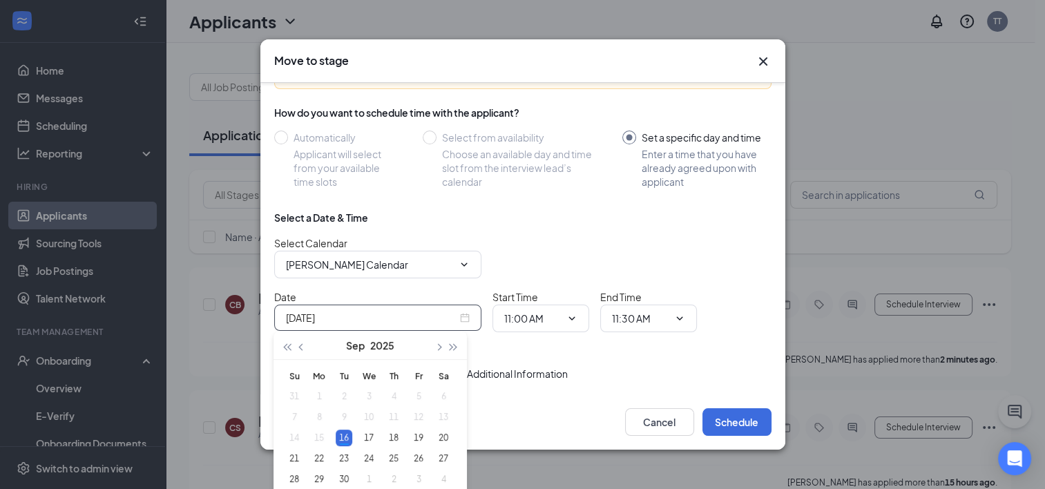
click at [392, 321] on input "[DATE]" at bounding box center [371, 317] width 171 height 15
type input "[DATE]"
click at [363, 439] on div "17" at bounding box center [369, 438] width 17 height 17
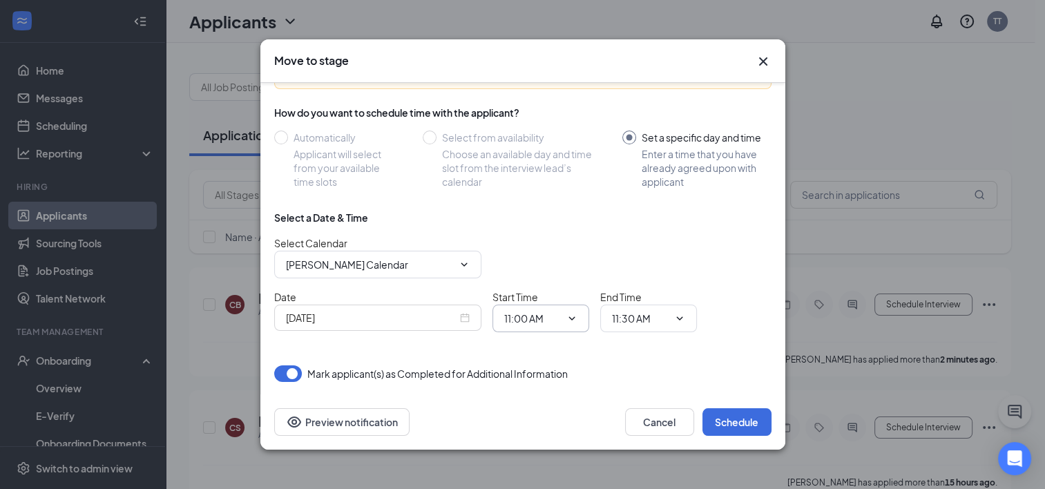
click at [527, 320] on input "11:00 AM" at bounding box center [532, 318] width 57 height 15
click at [535, 248] on div "10:30 AM" at bounding box center [535, 252] width 41 height 15
type input "10:30 AM"
click at [632, 316] on input "11:30 AM" at bounding box center [640, 318] width 57 height 15
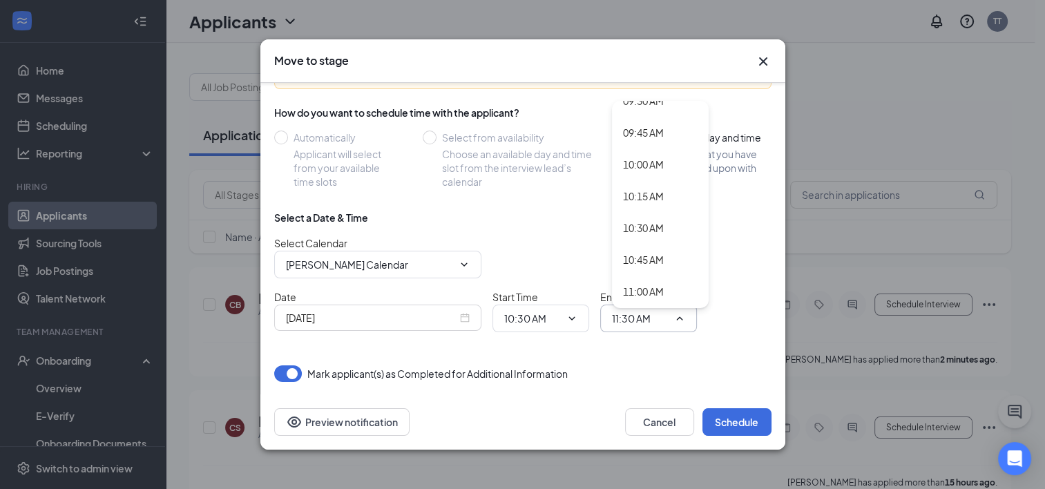
scroll to position [1224, 0]
click at [646, 285] on div "11:00 AM" at bounding box center [643, 290] width 41 height 15
type input "11:00 AM"
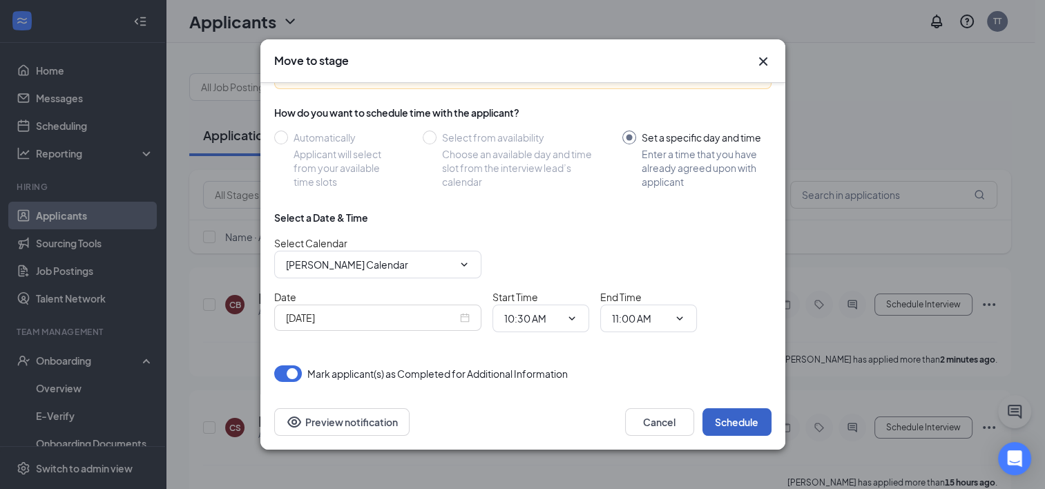
click at [724, 415] on button "Schedule" at bounding box center [737, 422] width 69 height 28
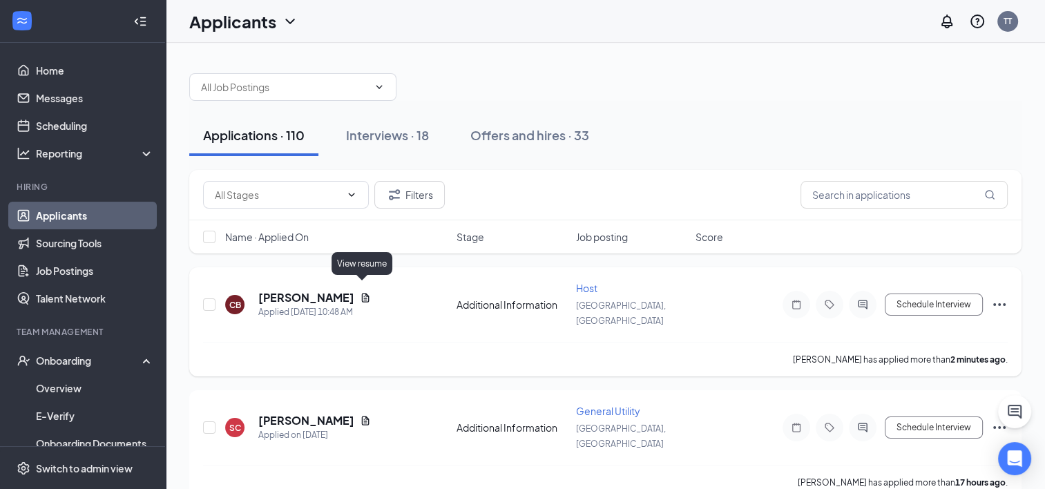
click at [365, 293] on icon "Document" at bounding box center [366, 297] width 8 height 9
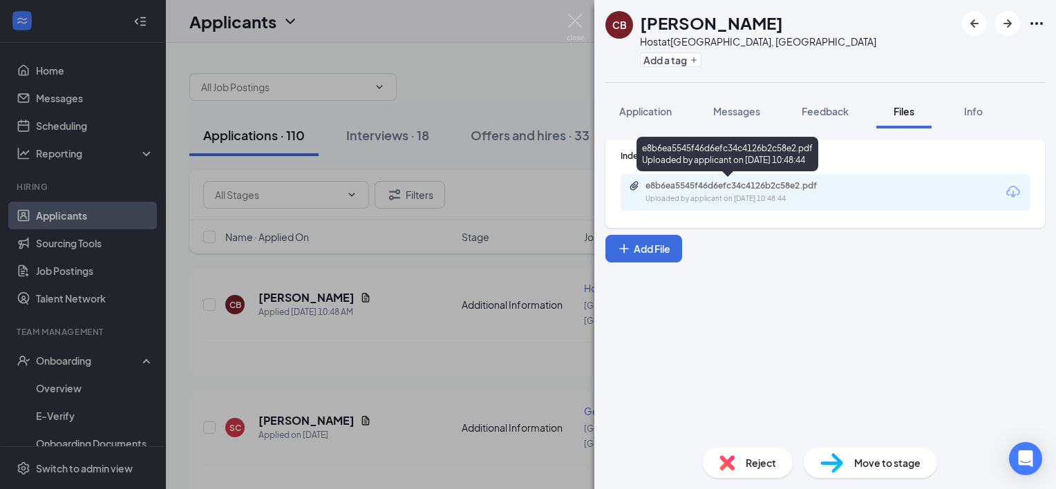
click at [656, 189] on div "e8b6ea5545f46d6efc34c4126b2c58e2.pdf" at bounding box center [741, 185] width 193 height 11
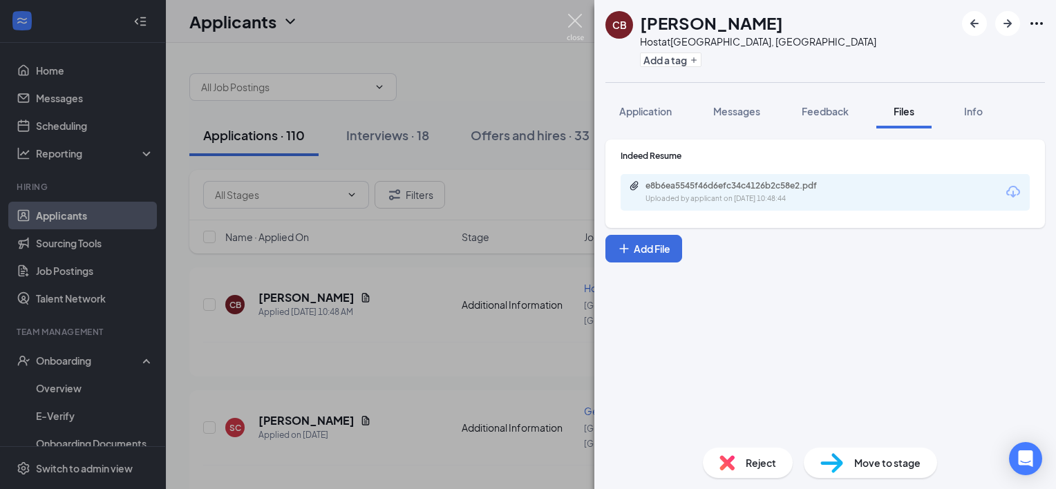
click at [574, 19] on img at bounding box center [574, 27] width 17 height 27
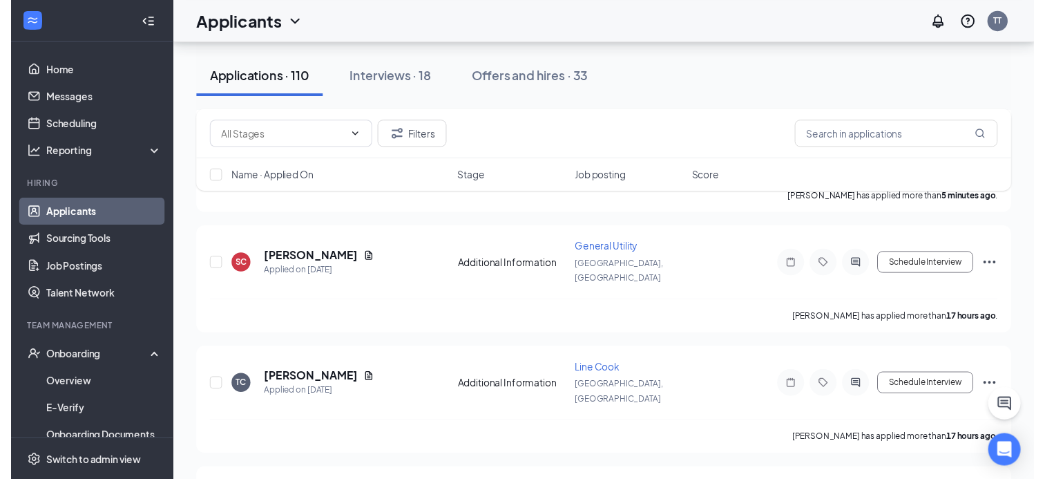
scroll to position [162, 0]
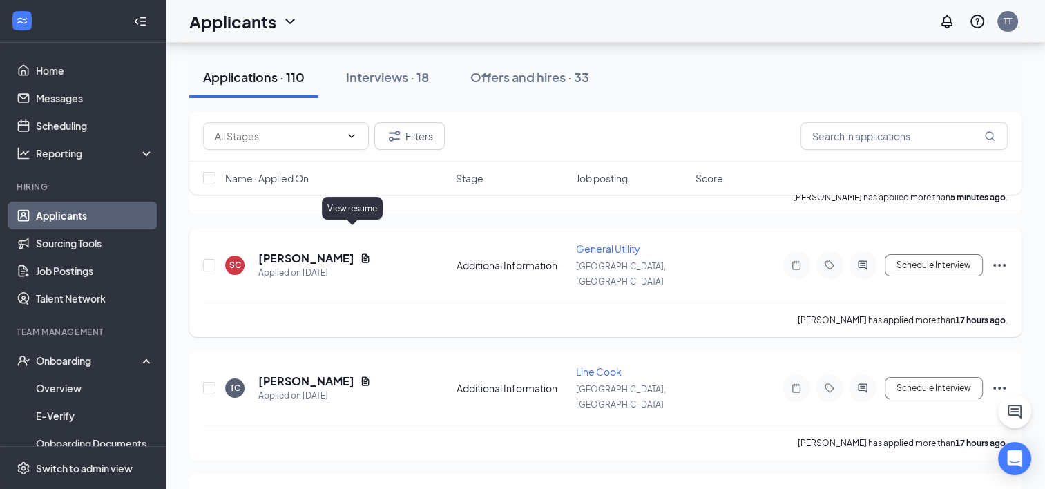
click at [360, 253] on icon "Document" at bounding box center [365, 258] width 11 height 11
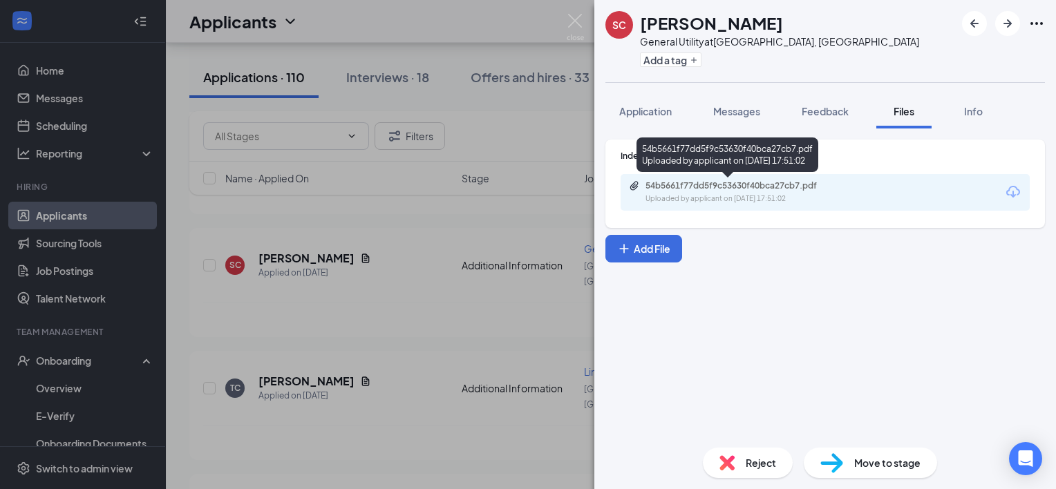
click at [686, 197] on div "Uploaded by applicant on [DATE] 17:51:02" at bounding box center [748, 198] width 207 height 11
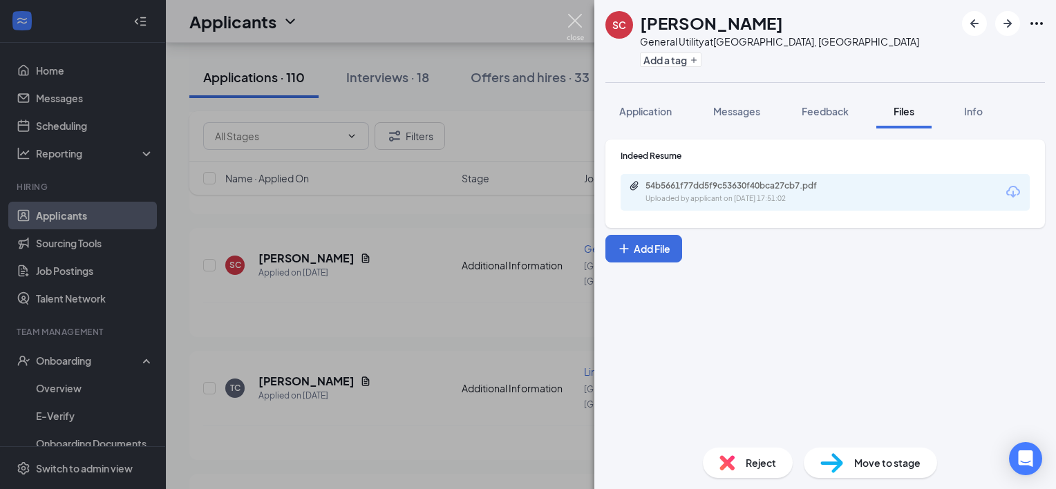
click at [574, 21] on img at bounding box center [574, 27] width 17 height 27
